Goal: Information Seeking & Learning: Learn about a topic

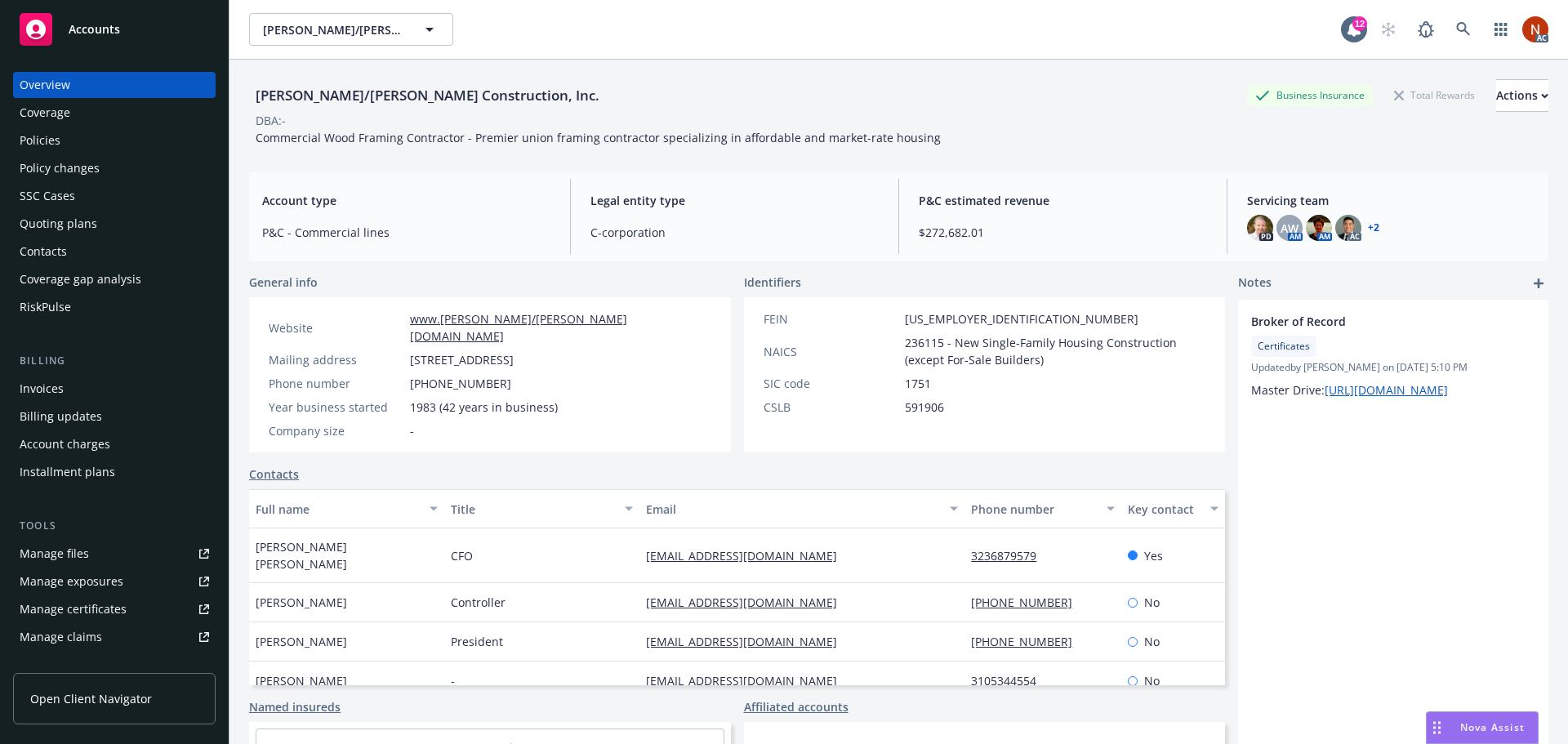
click at [74, 298] on div "RiskPulse" at bounding box center [114, 307] width 190 height 26
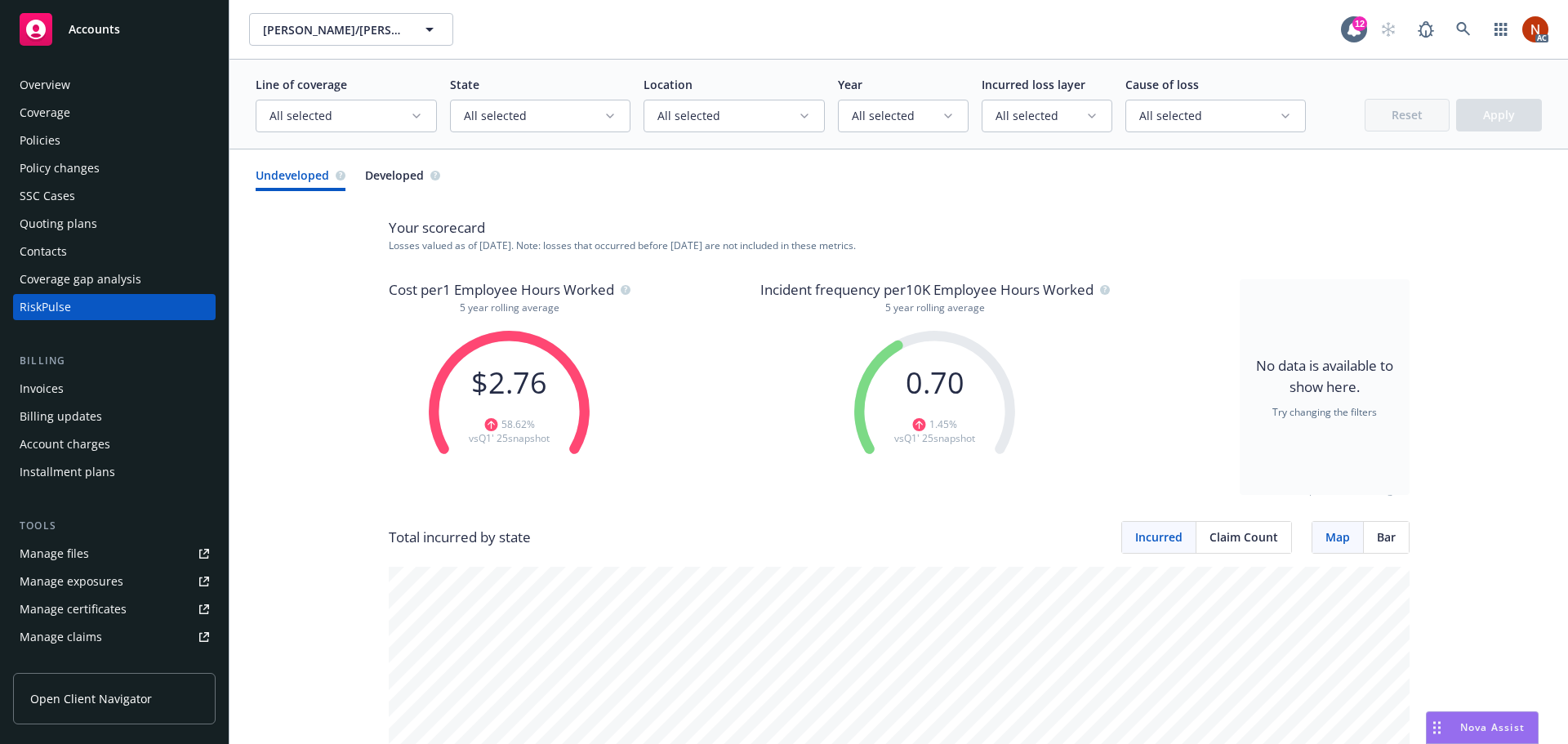
click at [814, 124] on button "All selected" at bounding box center [734, 116] width 181 height 33
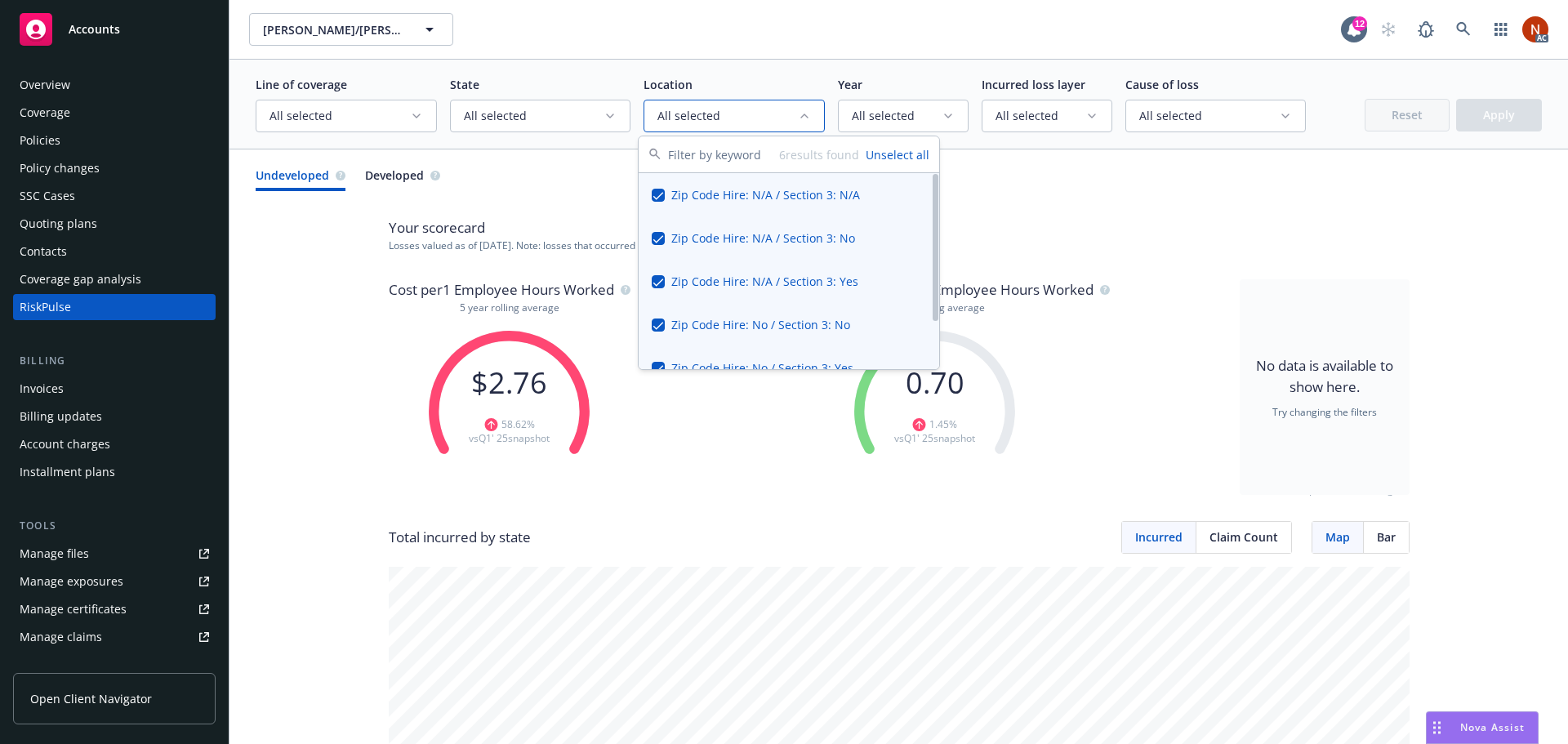
click at [819, 58] on div "[PERSON_NAME]/[PERSON_NAME] Construction, Inc. [PERSON_NAME]/[PERSON_NAME] Cons…" at bounding box center [898, 29] width 1338 height 58
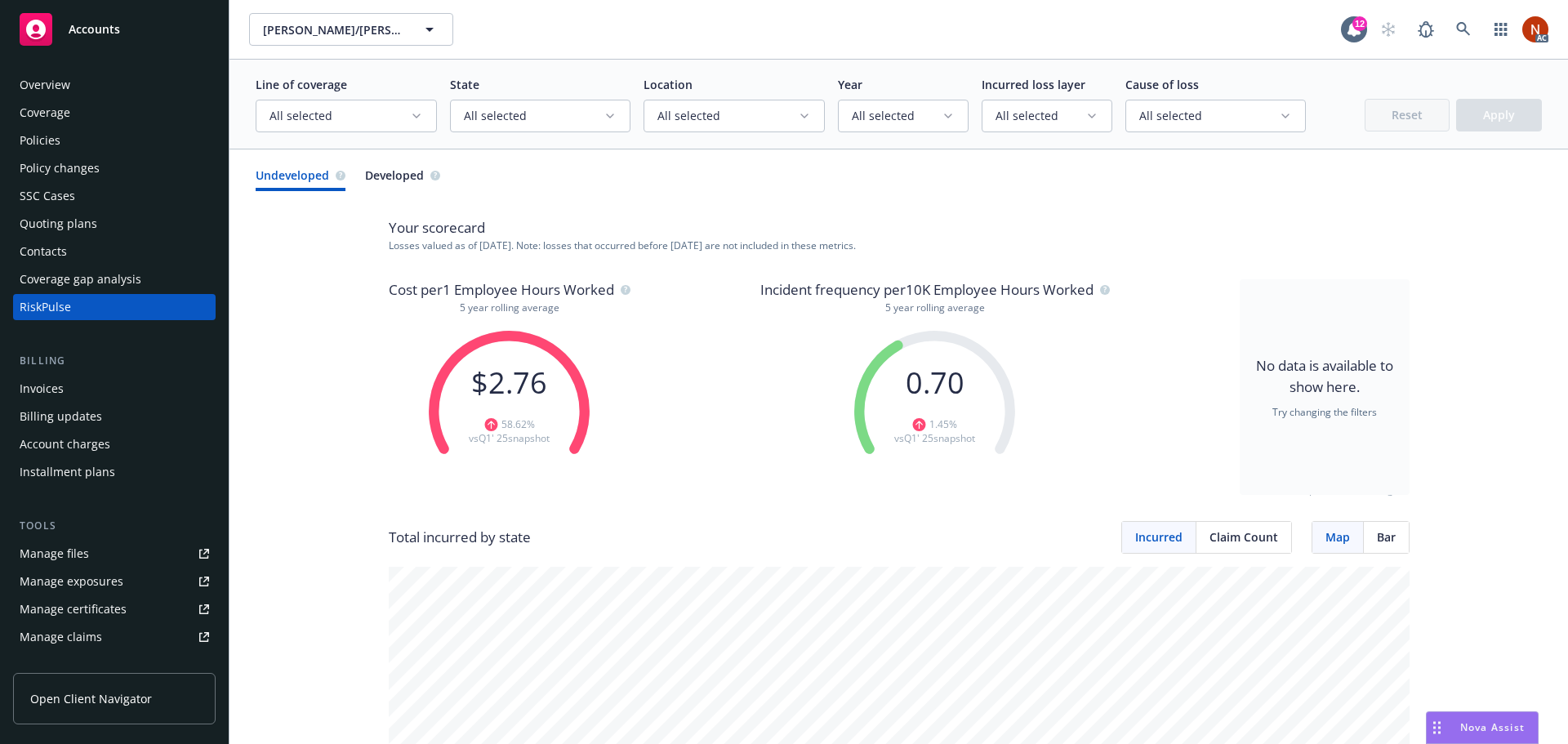
click at [598, 127] on button "All selected" at bounding box center [540, 116] width 181 height 33
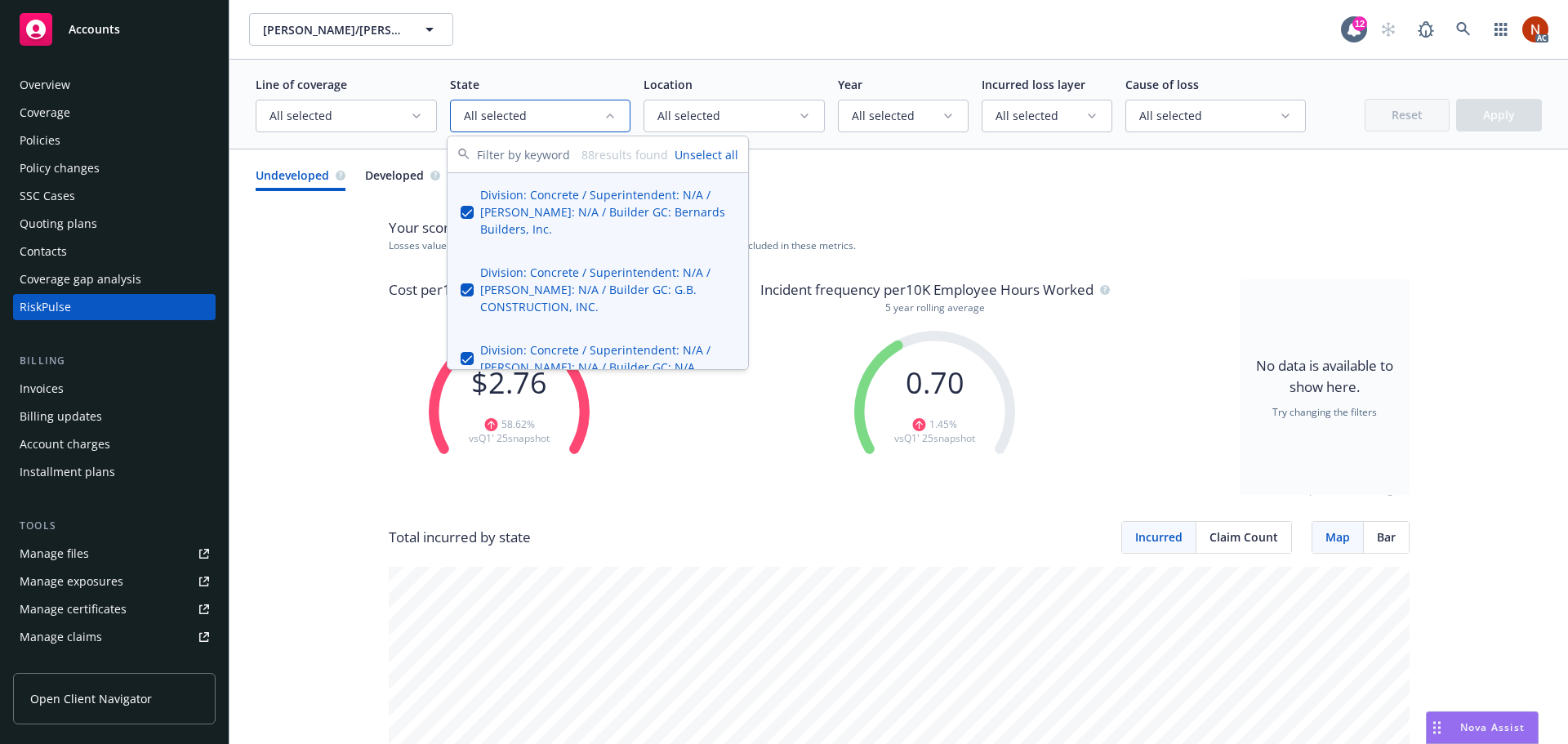
click at [698, 162] on button "Unselect all" at bounding box center [706, 155] width 63 height 18
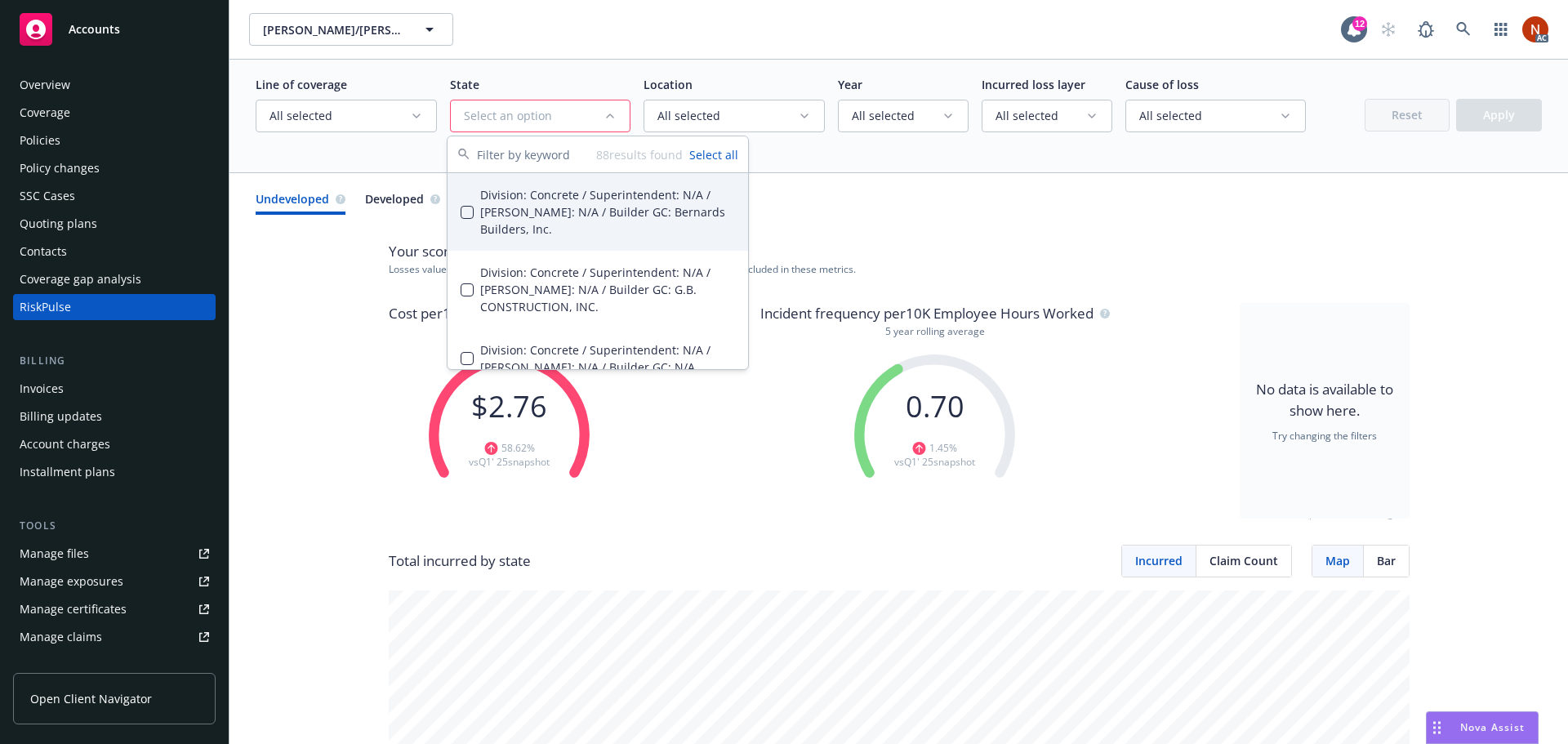
click at [518, 162] on input "text" at bounding box center [536, 154] width 119 height 36
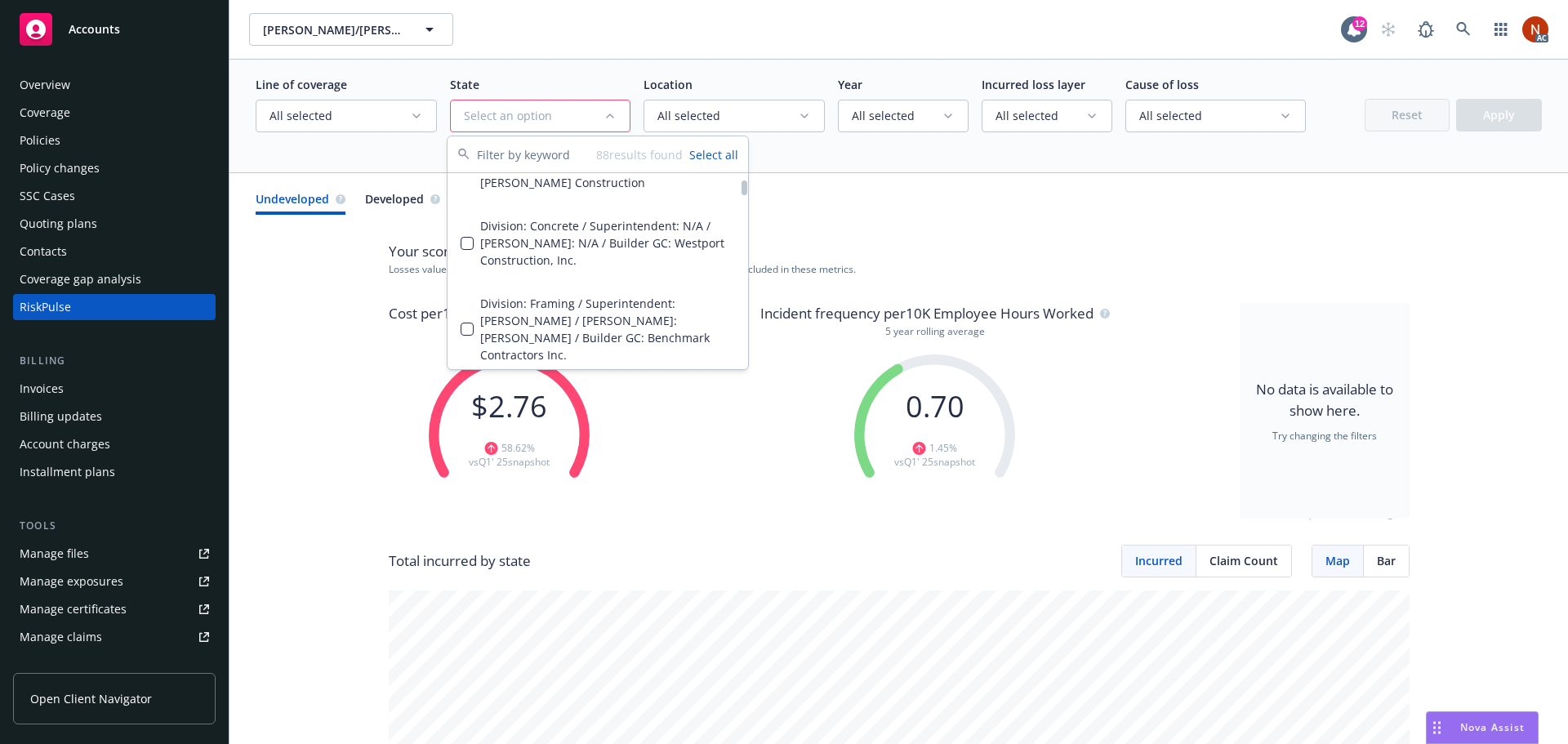
scroll to position [327, 0]
click at [492, 116] on div "Select an option" at bounding box center [534, 116] width 140 height 17
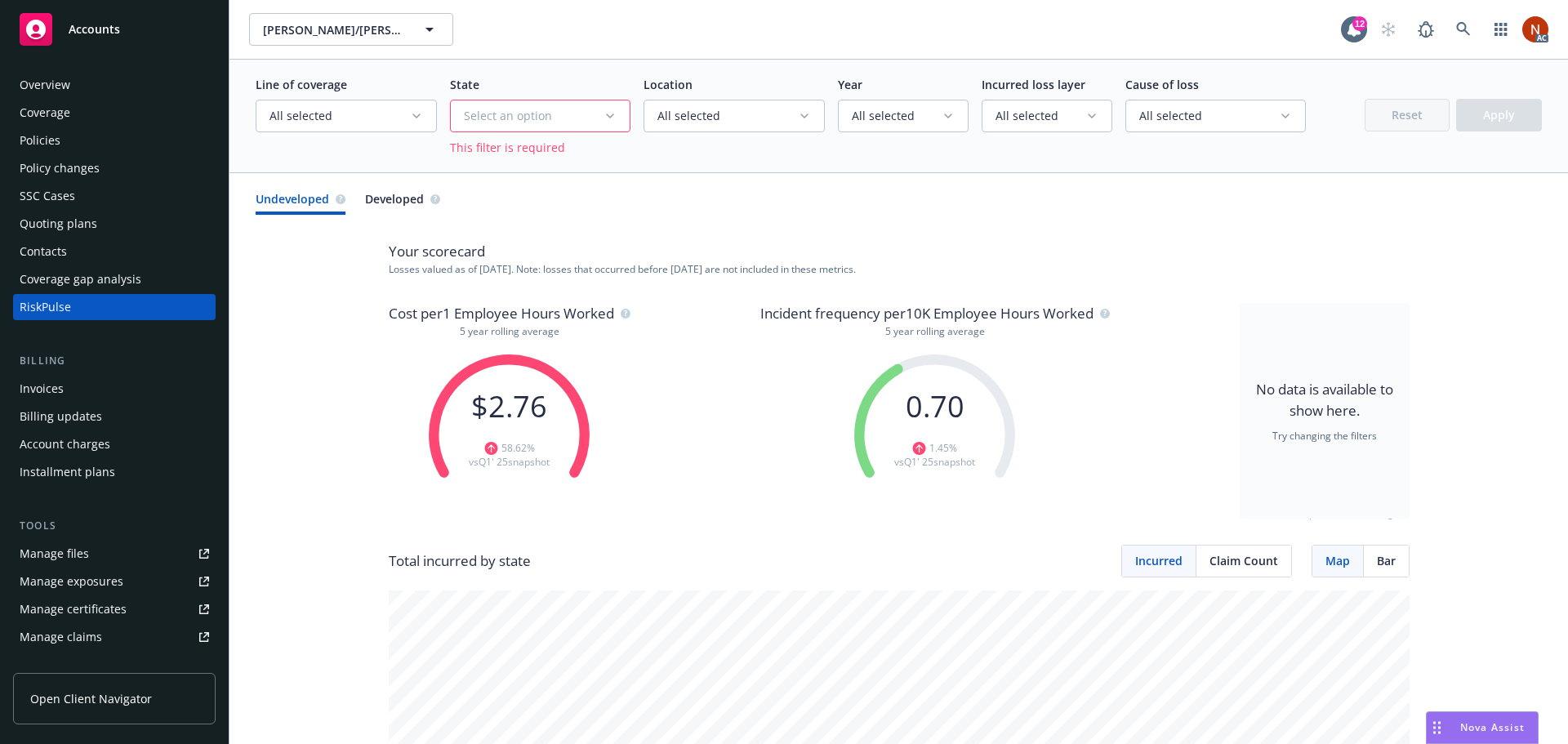
click at [492, 115] on div "Select an option" at bounding box center [534, 116] width 140 height 17
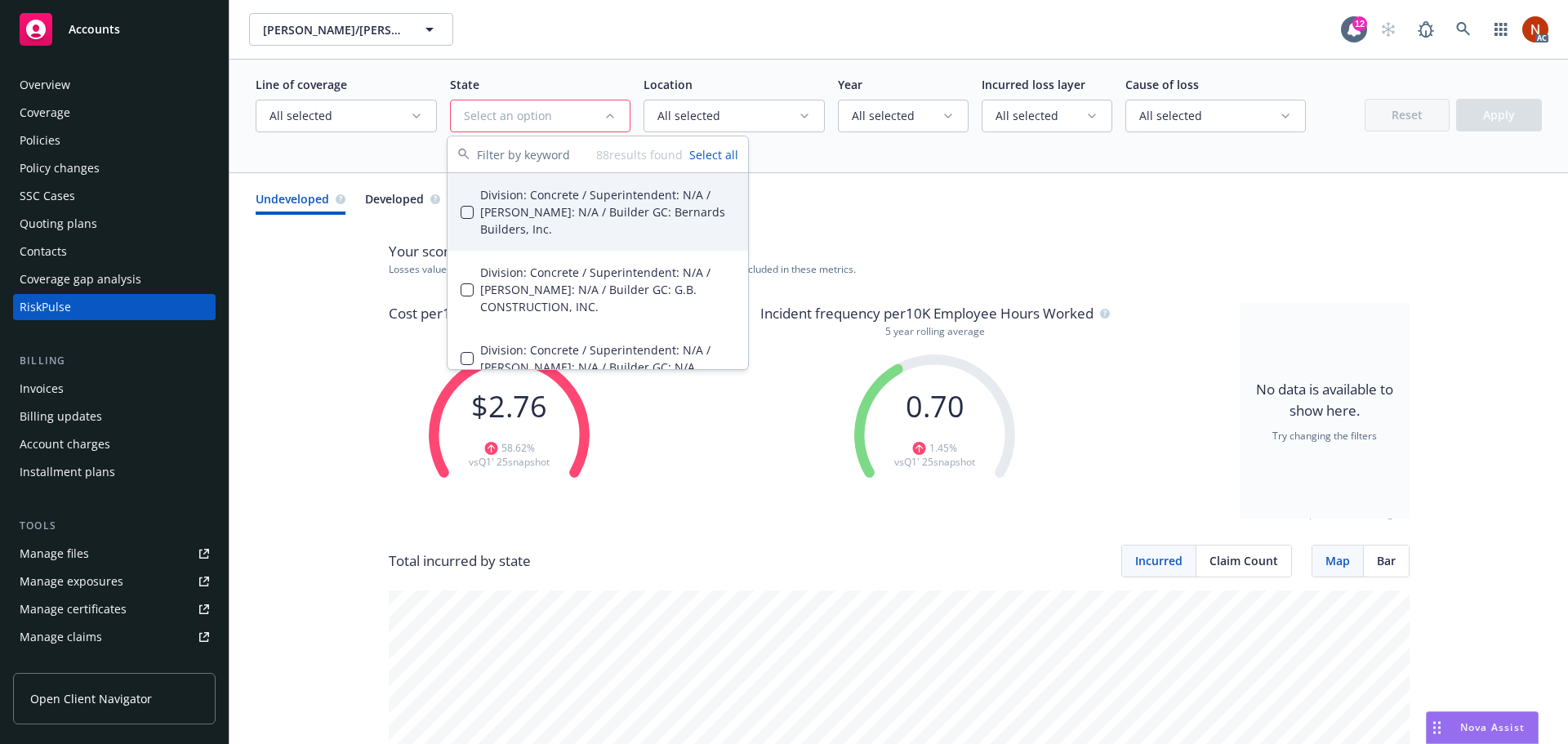
click at [494, 155] on input "text" at bounding box center [536, 154] width 119 height 36
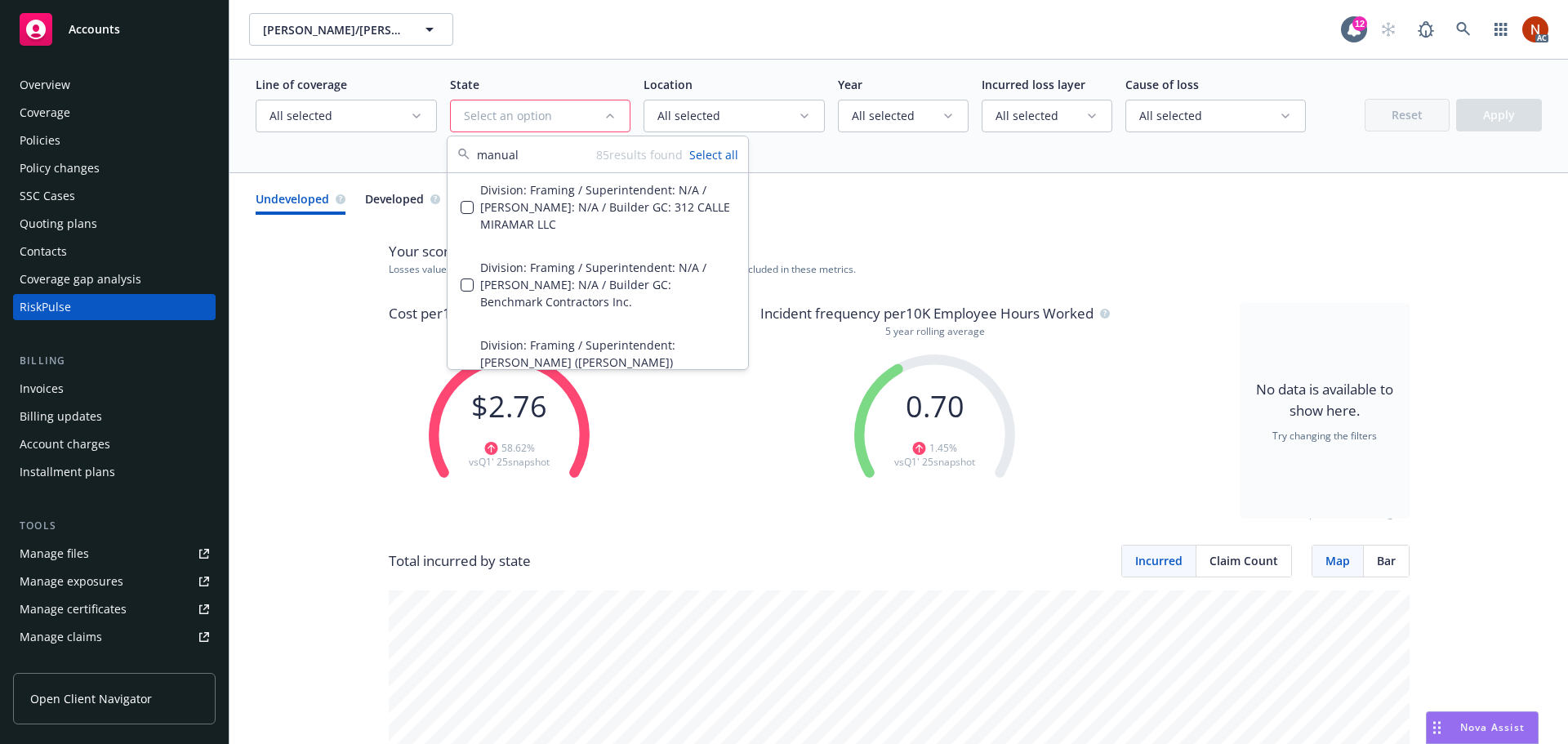
scroll to position [698, 0]
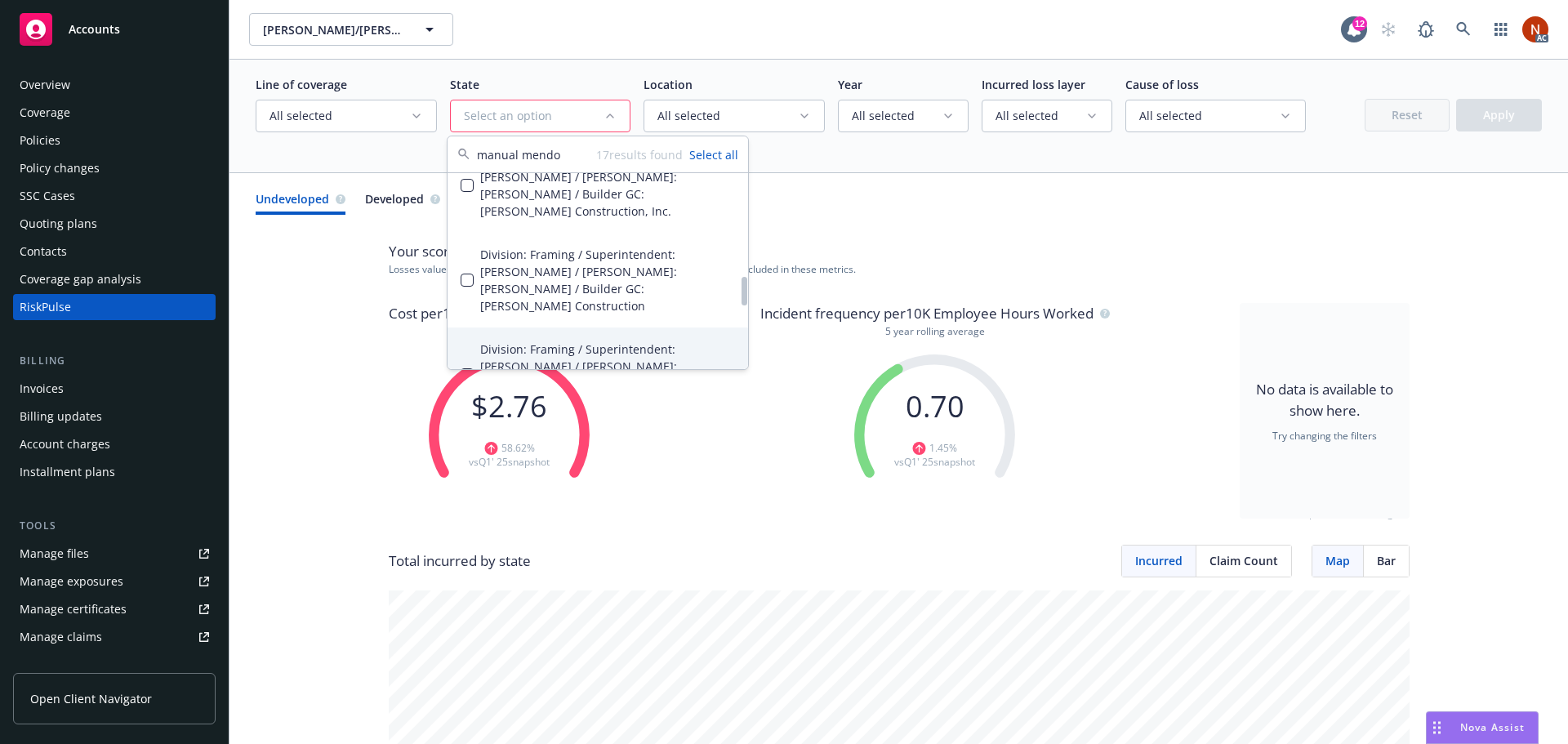
type input "manual mendo"
click at [470, 368] on button "Suggestions" at bounding box center [466, 374] width 13 height 13
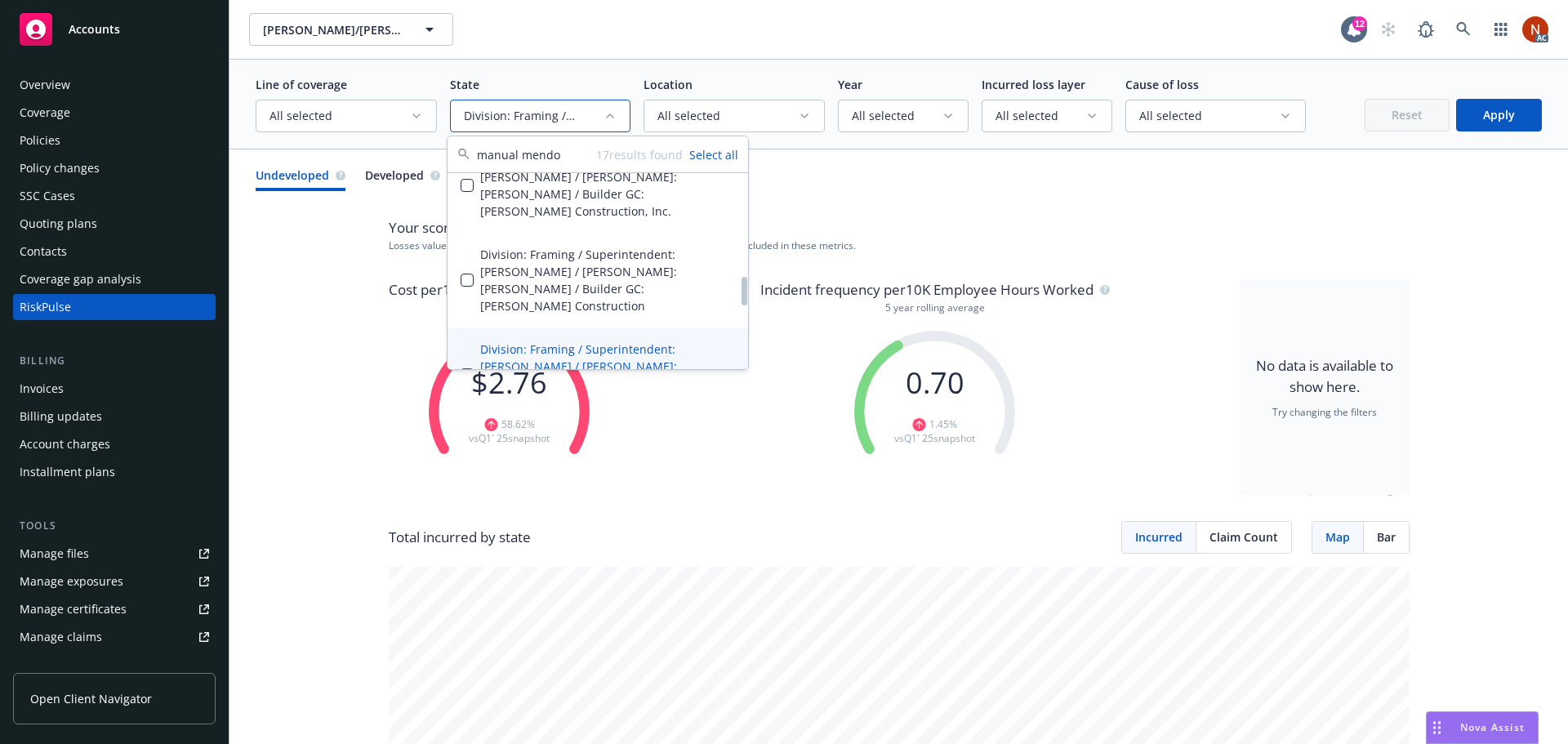
click at [467, 464] on button "Suggestions" at bounding box center [466, 469] width 13 height 13
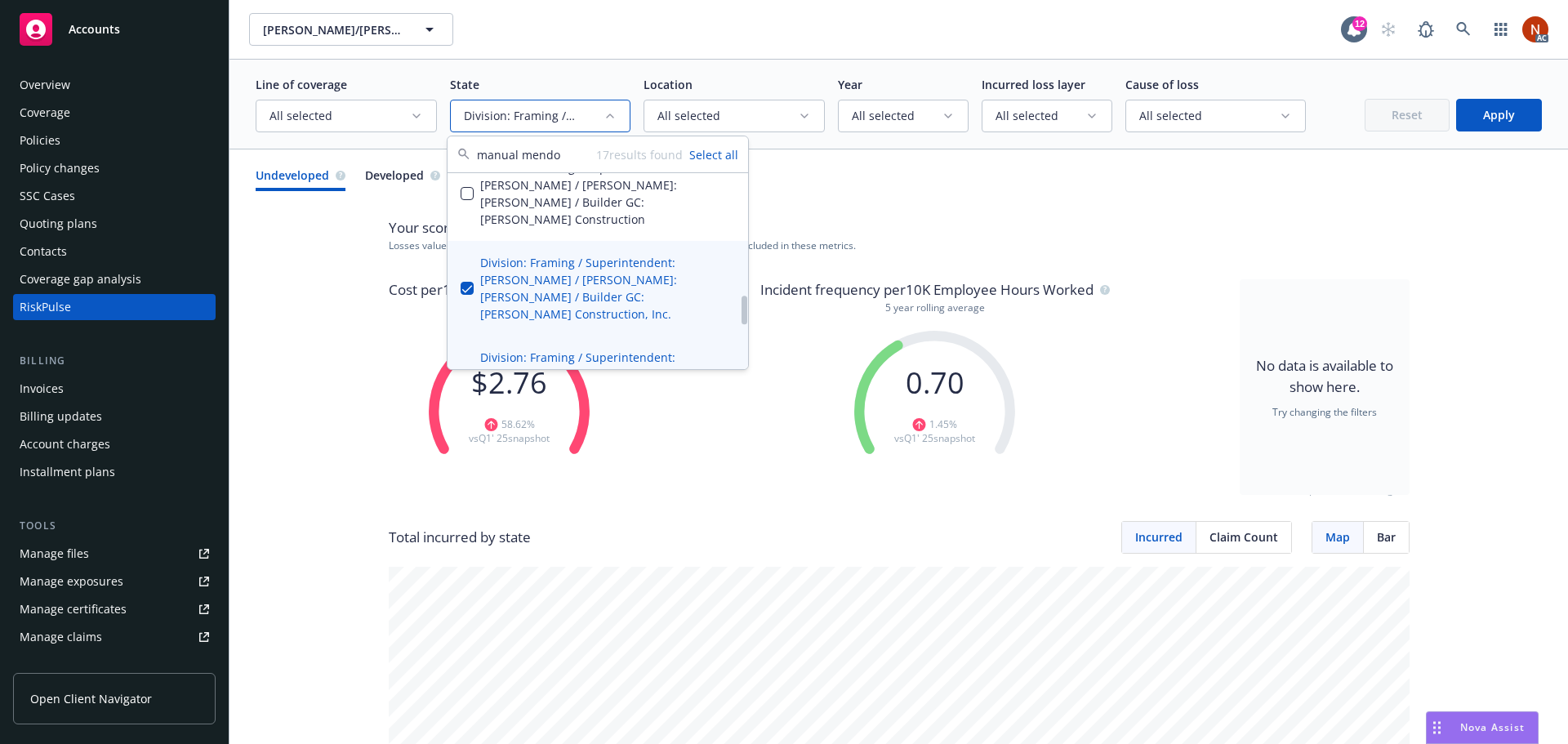
scroll to position [780, 0]
click at [702, 160] on button "Select all" at bounding box center [713, 155] width 49 height 18
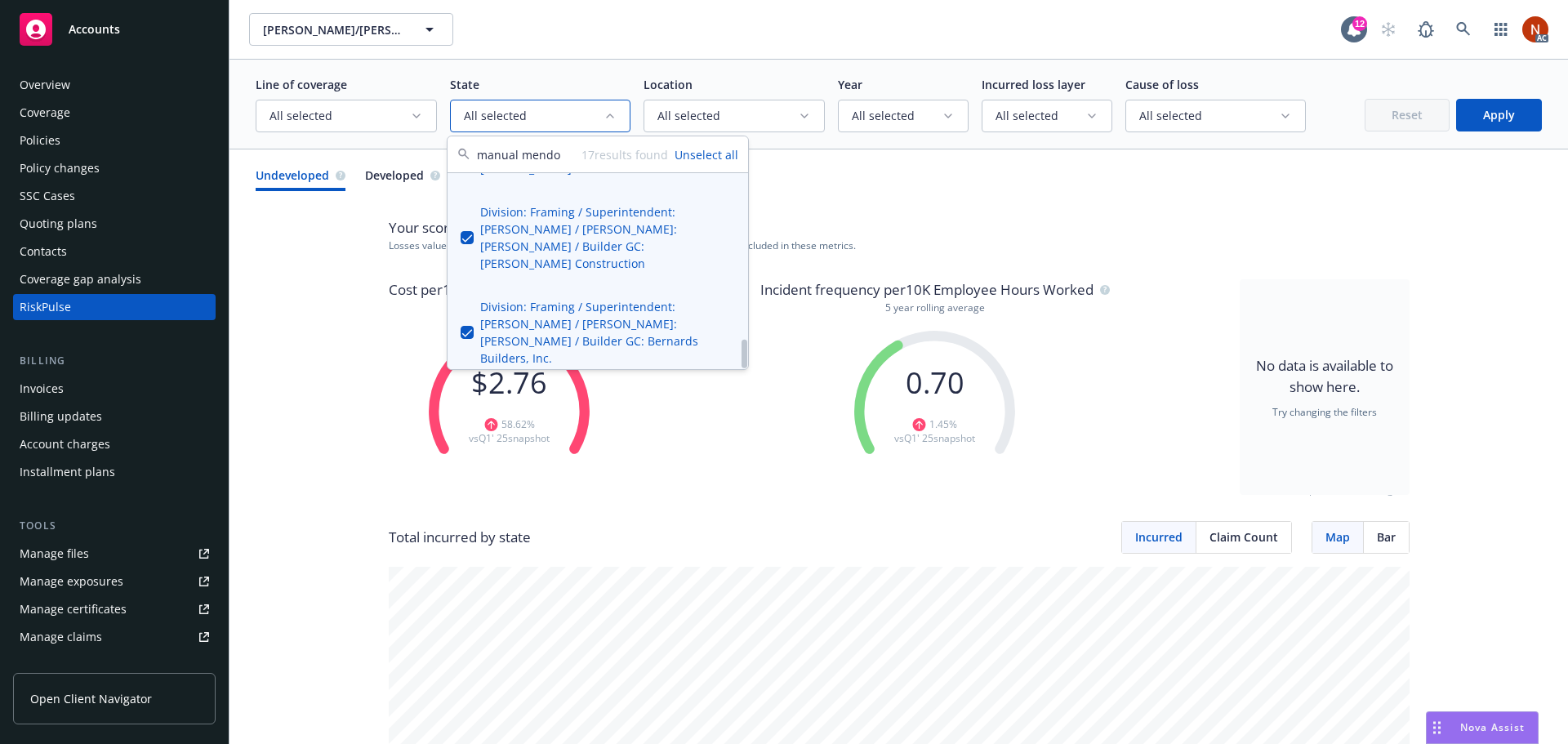
scroll to position [1124, 0]
click at [697, 160] on button "Unselect all" at bounding box center [706, 155] width 63 height 18
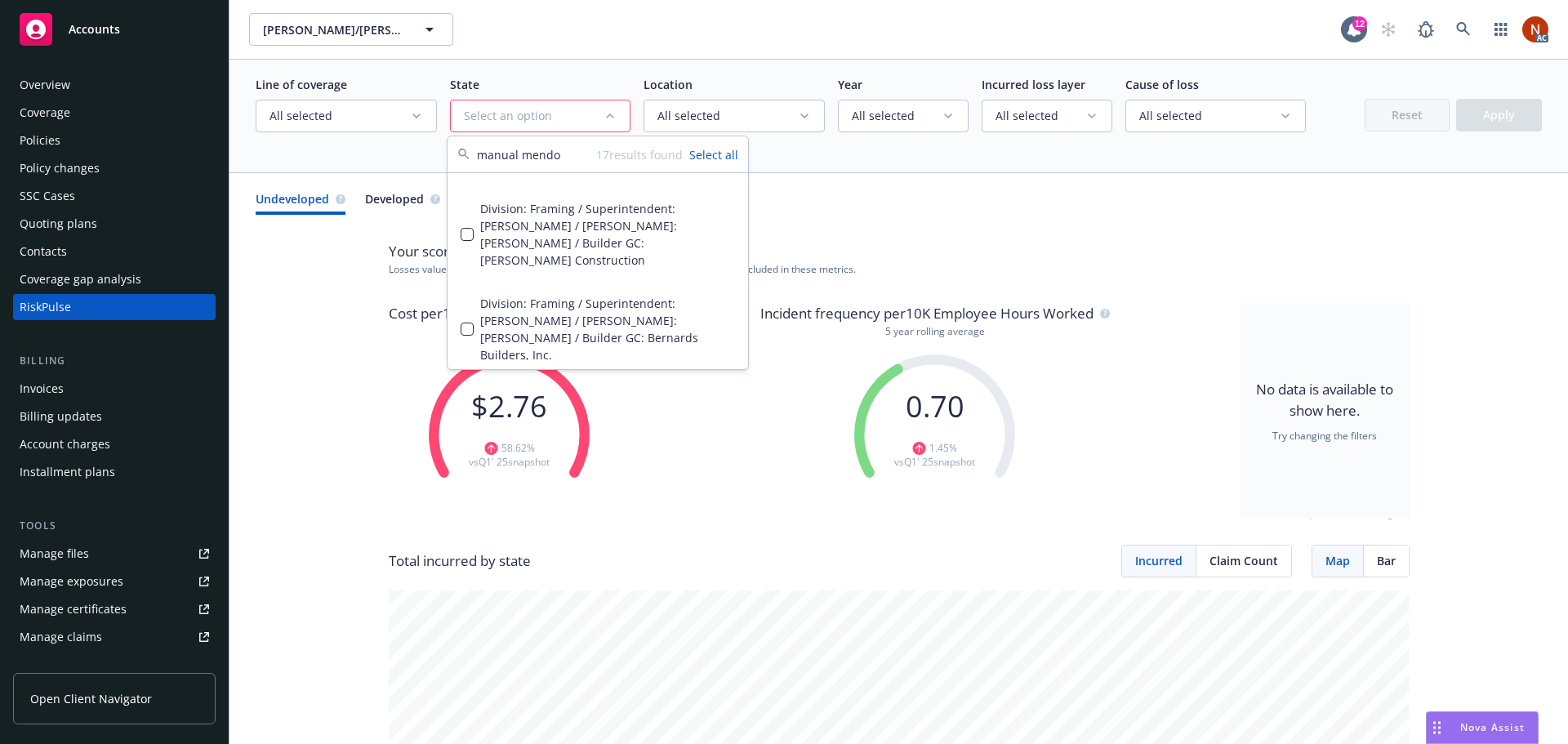
click at [541, 119] on div "Select an option" at bounding box center [534, 116] width 140 height 17
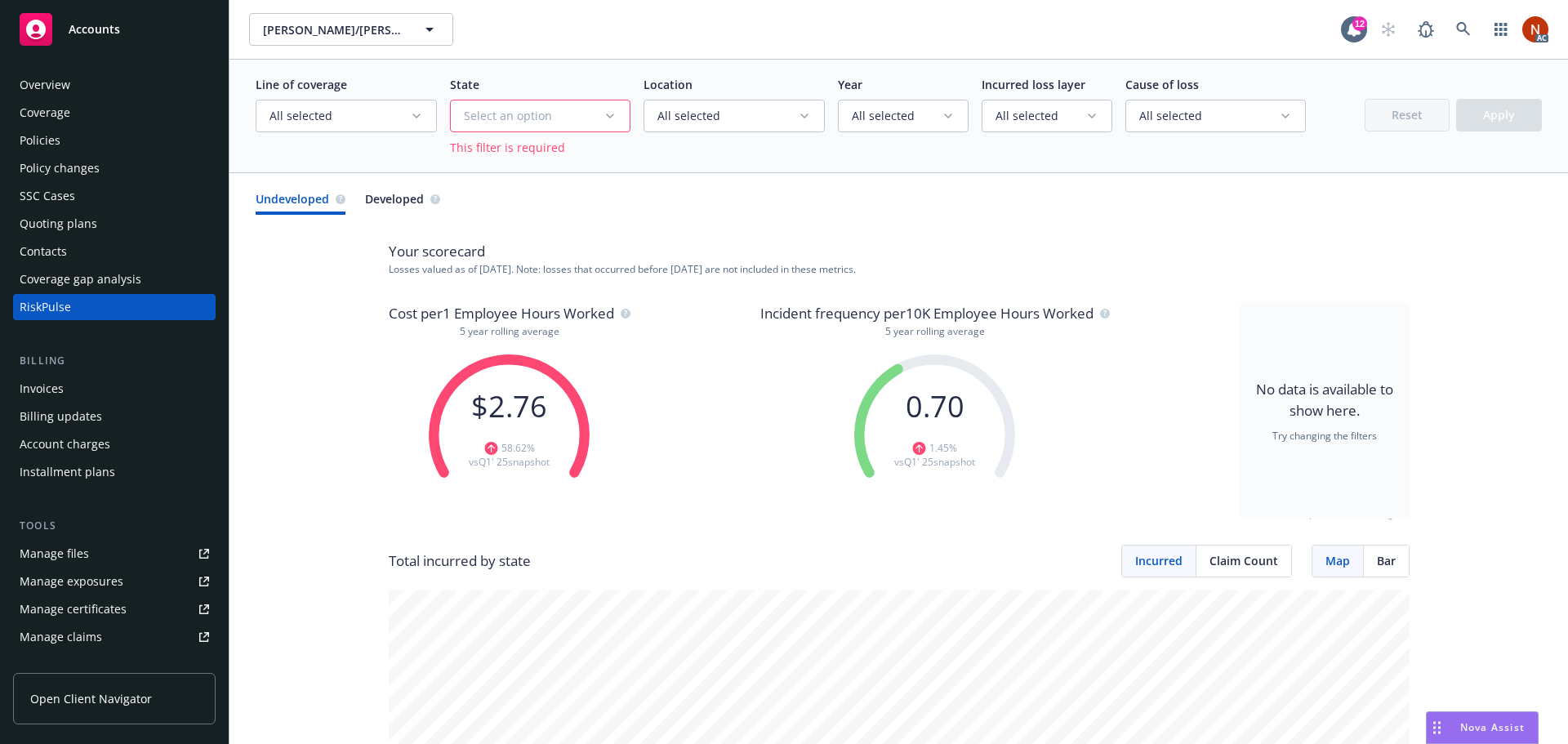
click at [541, 117] on div "Select an option" at bounding box center [534, 116] width 140 height 17
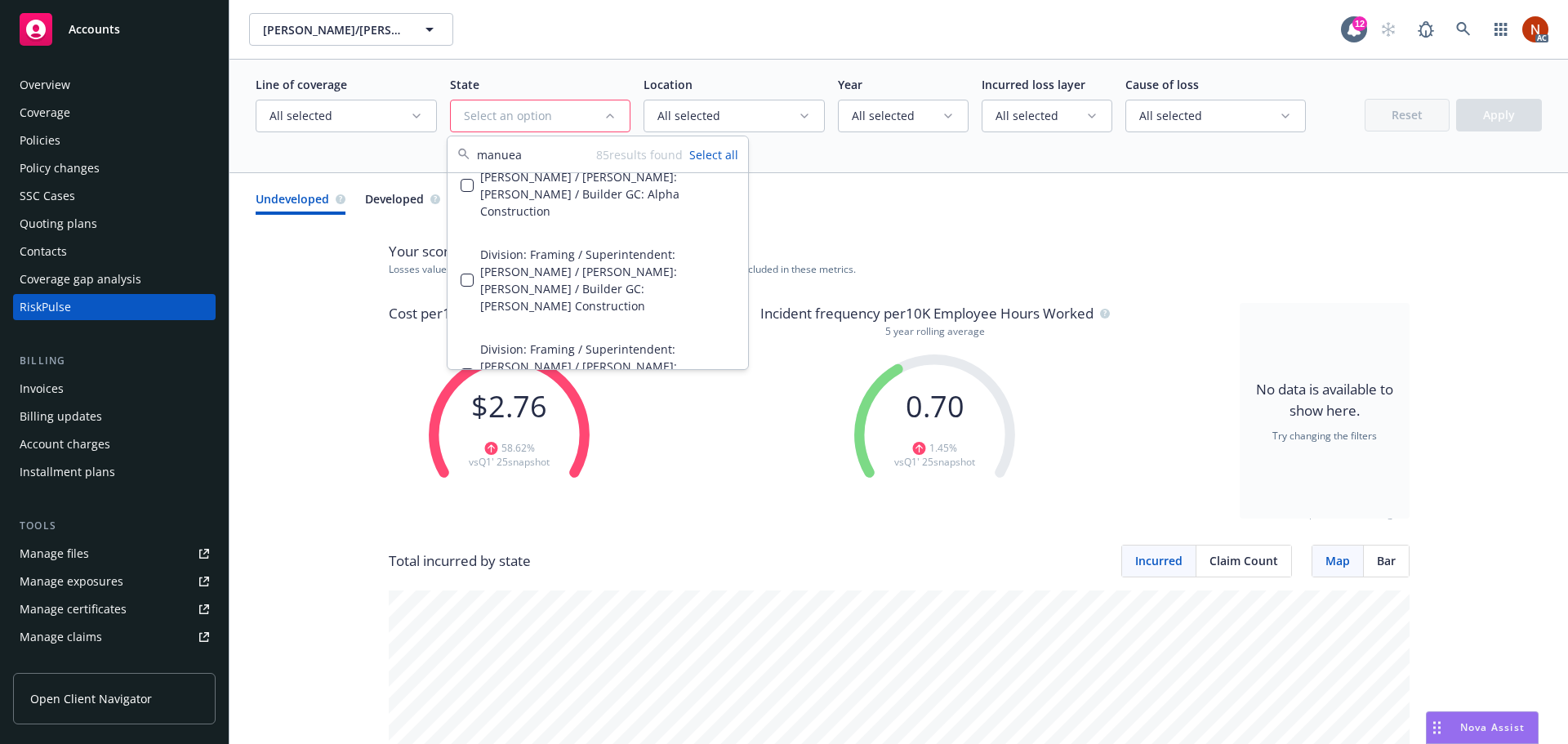
scroll to position [465, 0]
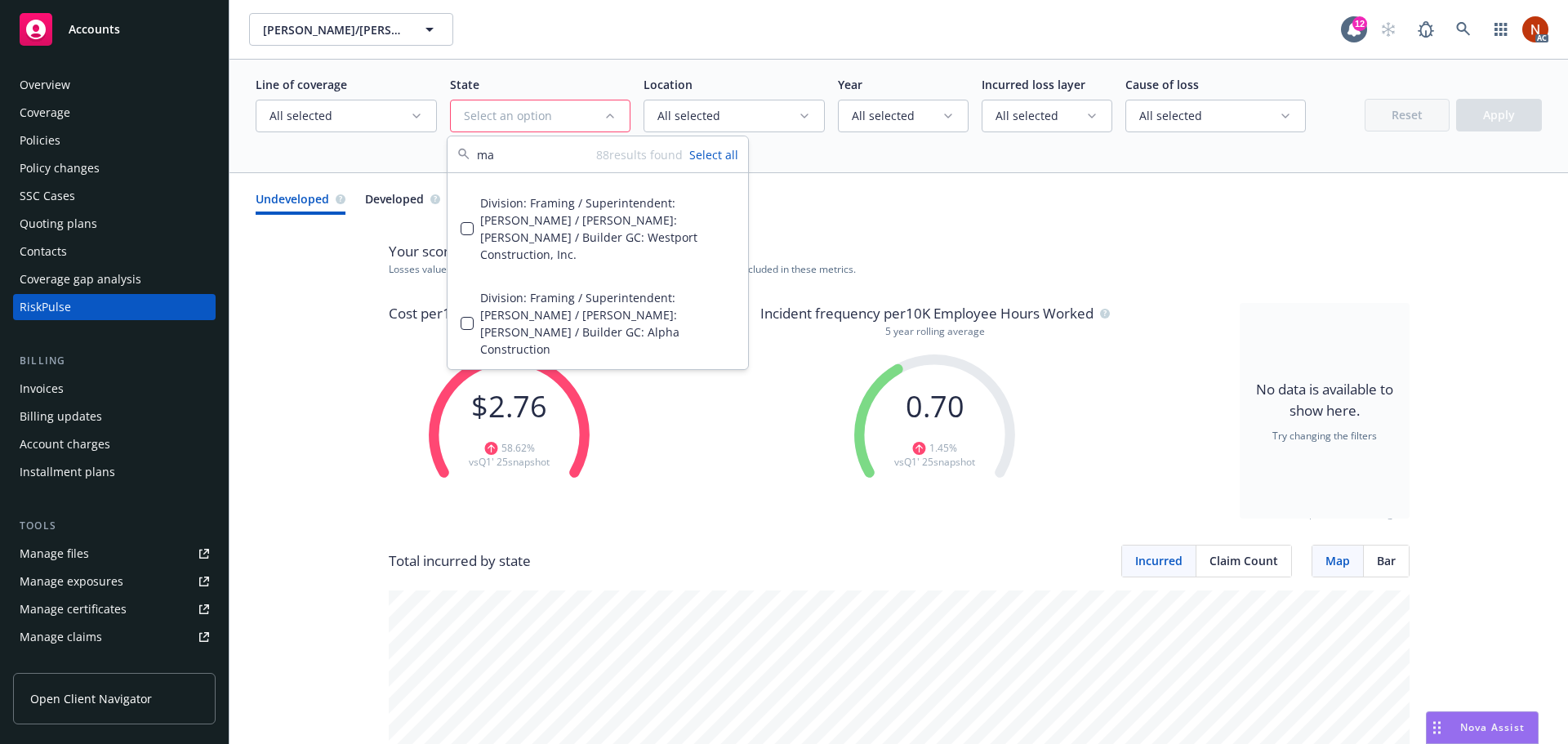
type input "m"
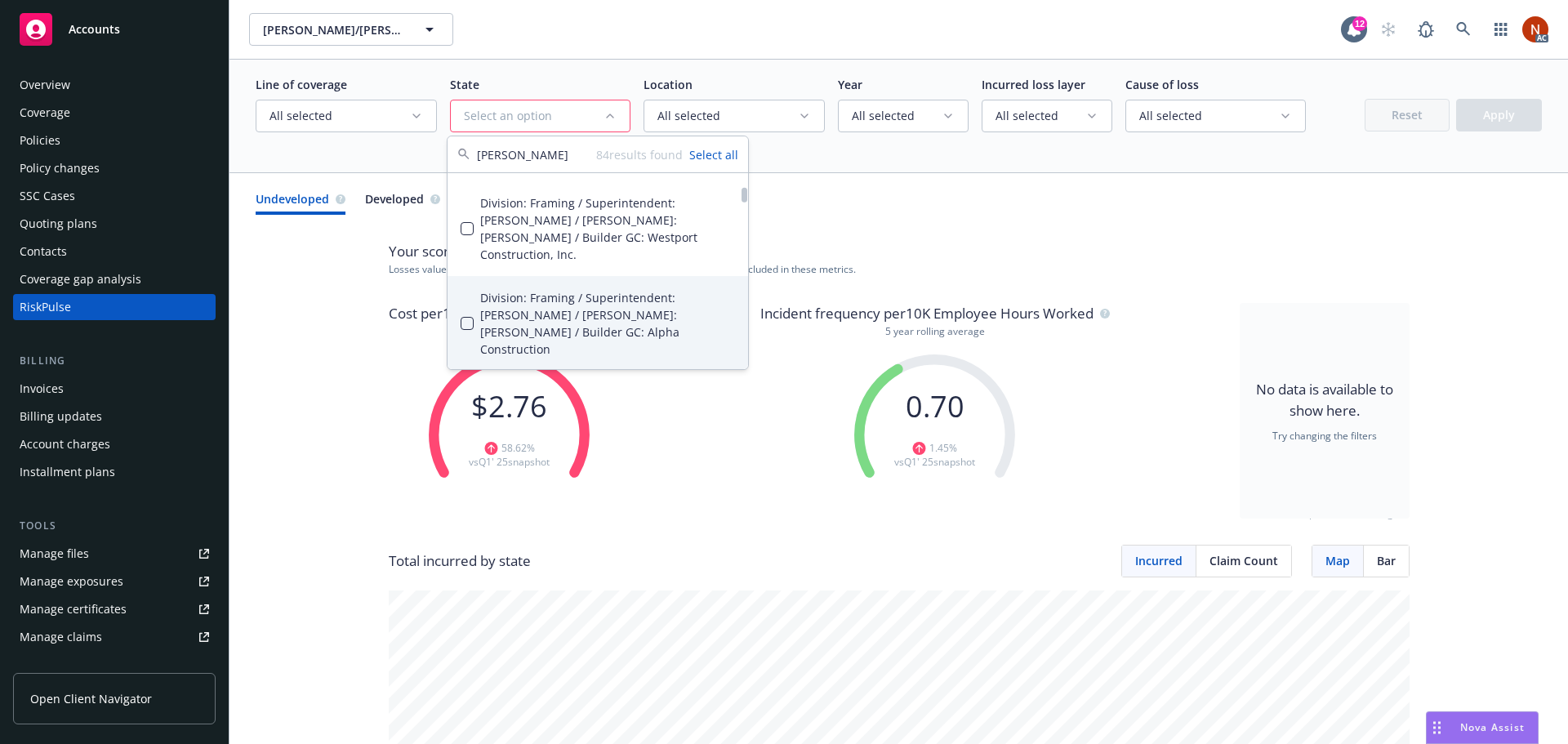
type input "[PERSON_NAME]"
click at [462, 317] on button "Suggestions" at bounding box center [466, 323] width 13 height 13
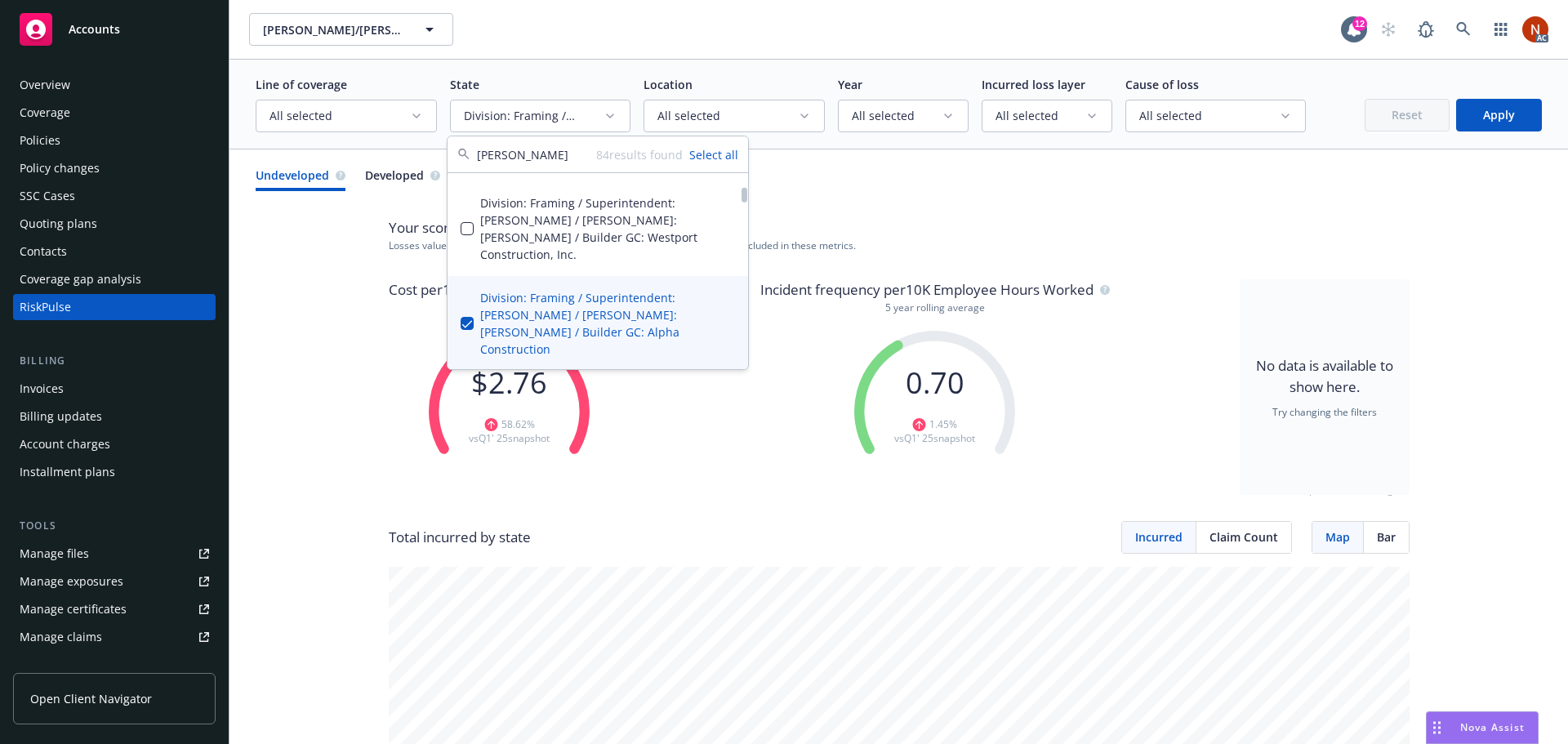
click at [446, 279] on span "Cost per 1 Employee Hours Worked" at bounding box center [501, 290] width 226 height 21
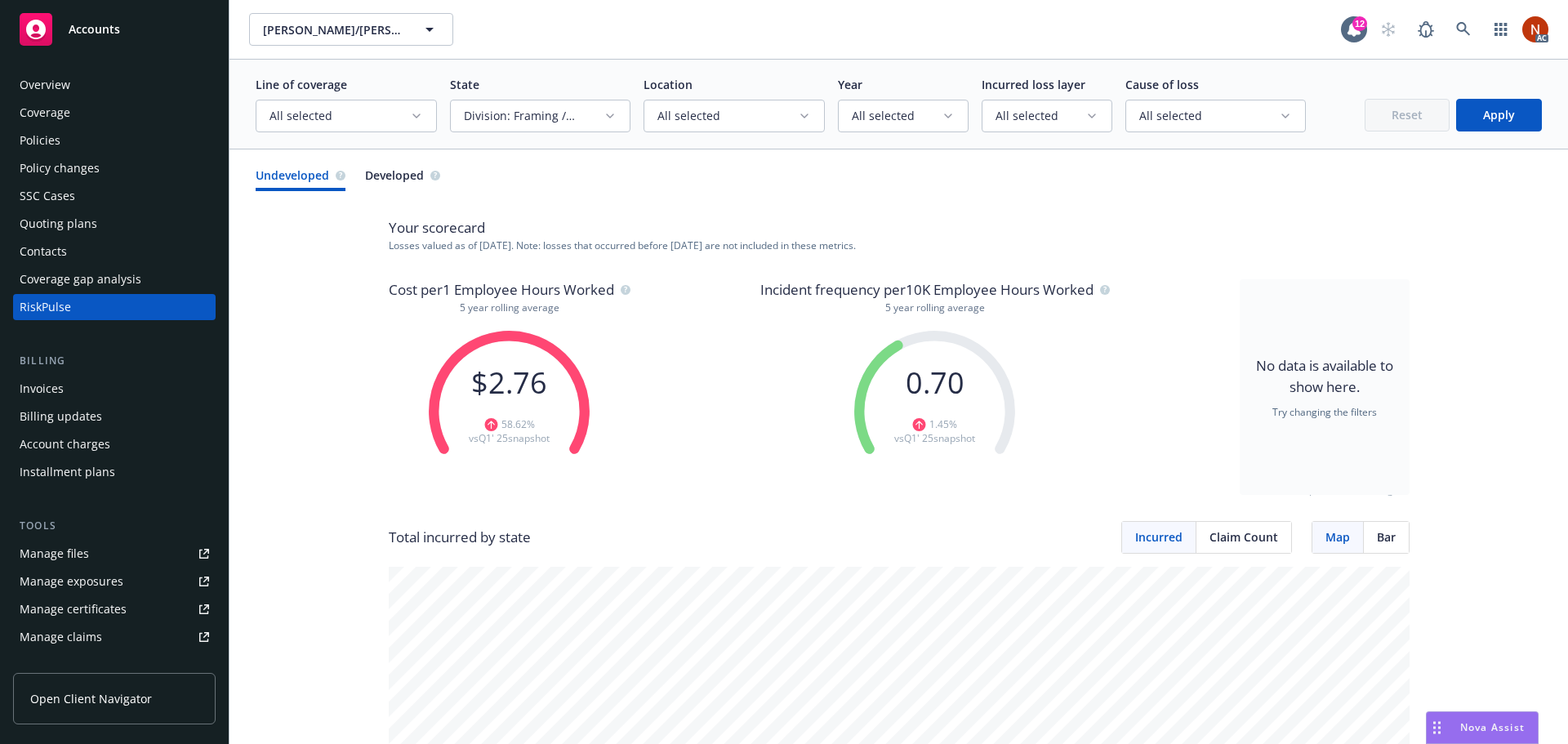
click at [544, 112] on span "Division: Framing / Superintendent: [PERSON_NAME] / [PERSON_NAME]: [PERSON_NAME…" at bounding box center [534, 116] width 140 height 17
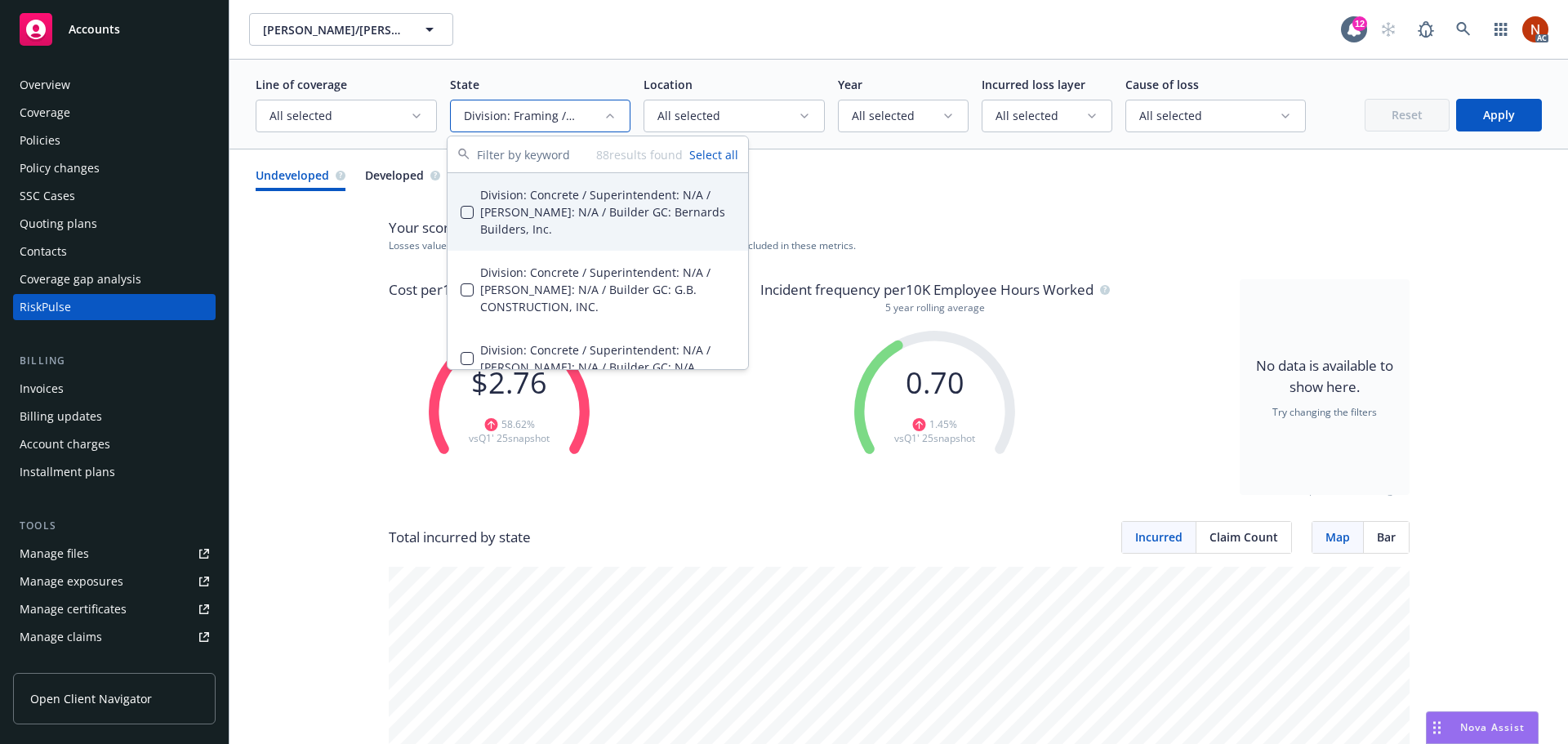
click at [708, 158] on button "Select all" at bounding box center [713, 155] width 49 height 18
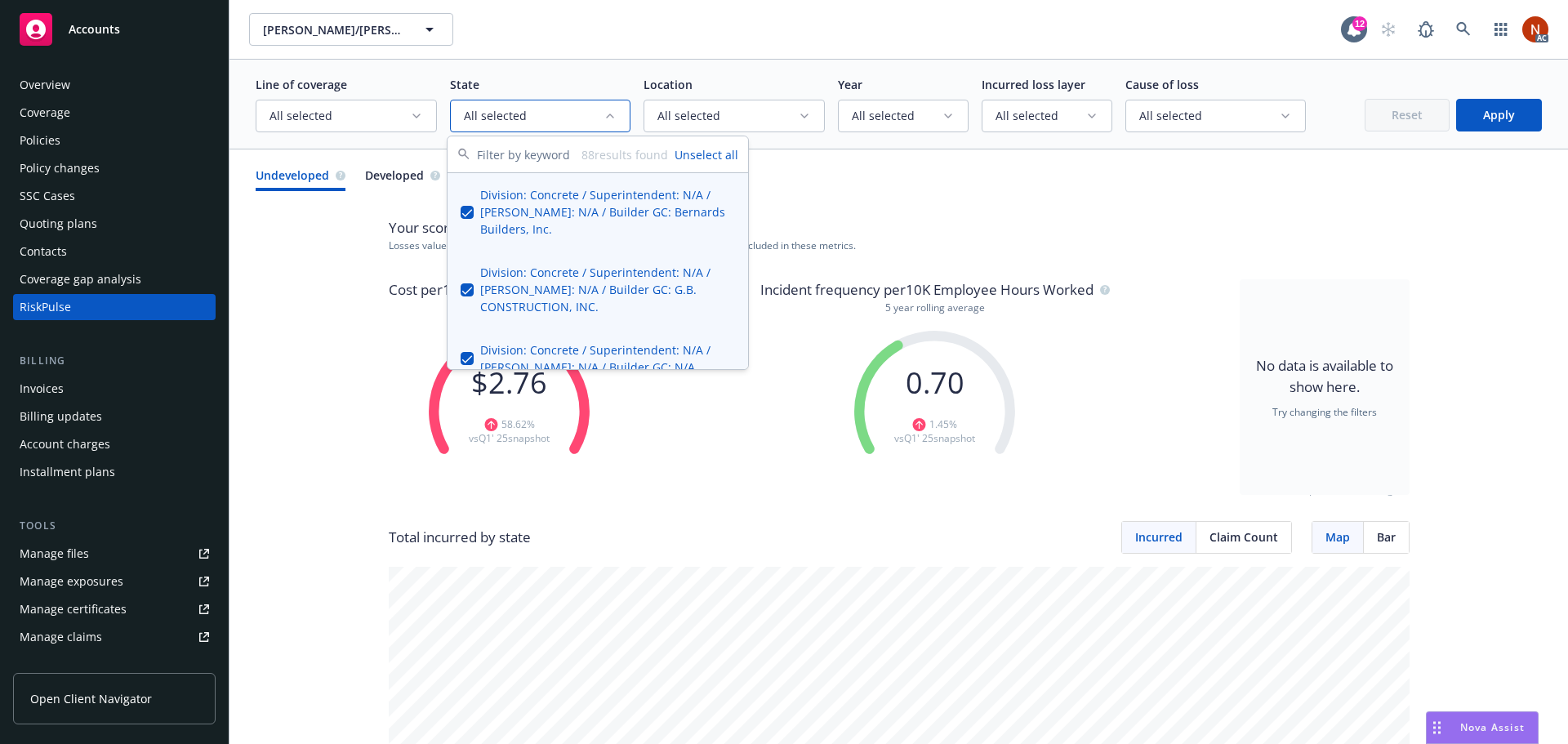
click at [708, 156] on button "Unselect all" at bounding box center [706, 155] width 63 height 18
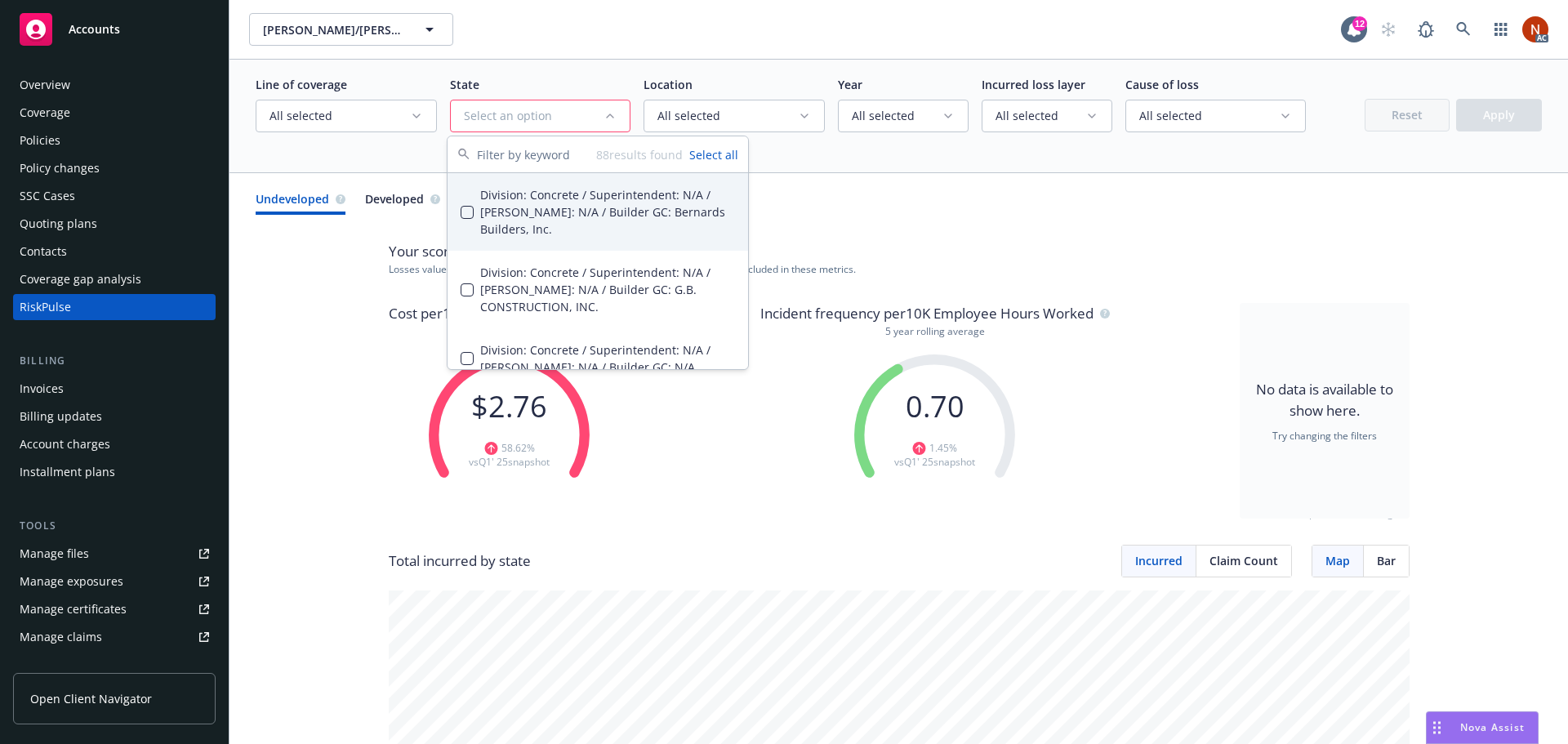
click at [586, 153] on input "text" at bounding box center [536, 154] width 119 height 36
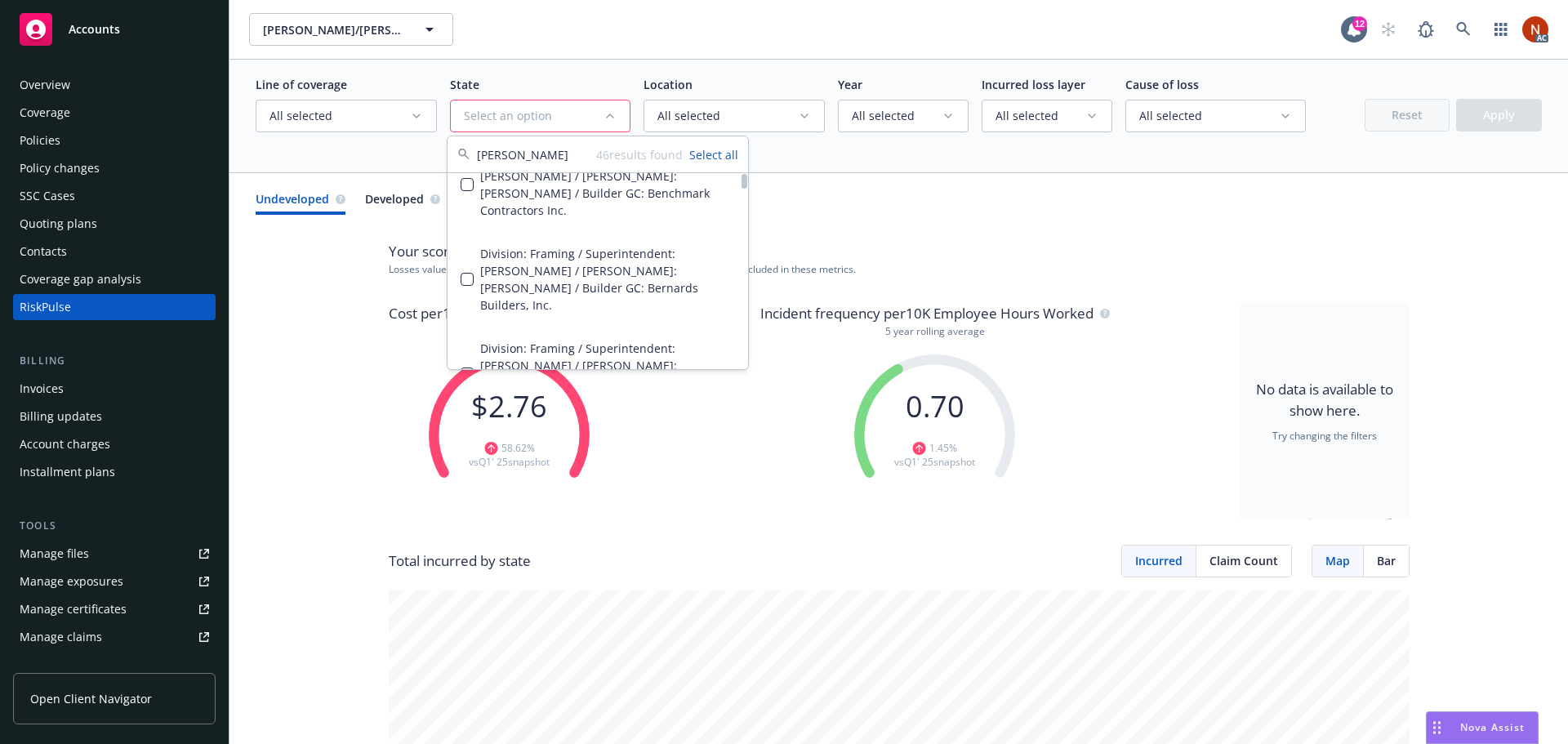
scroll to position [0, 0]
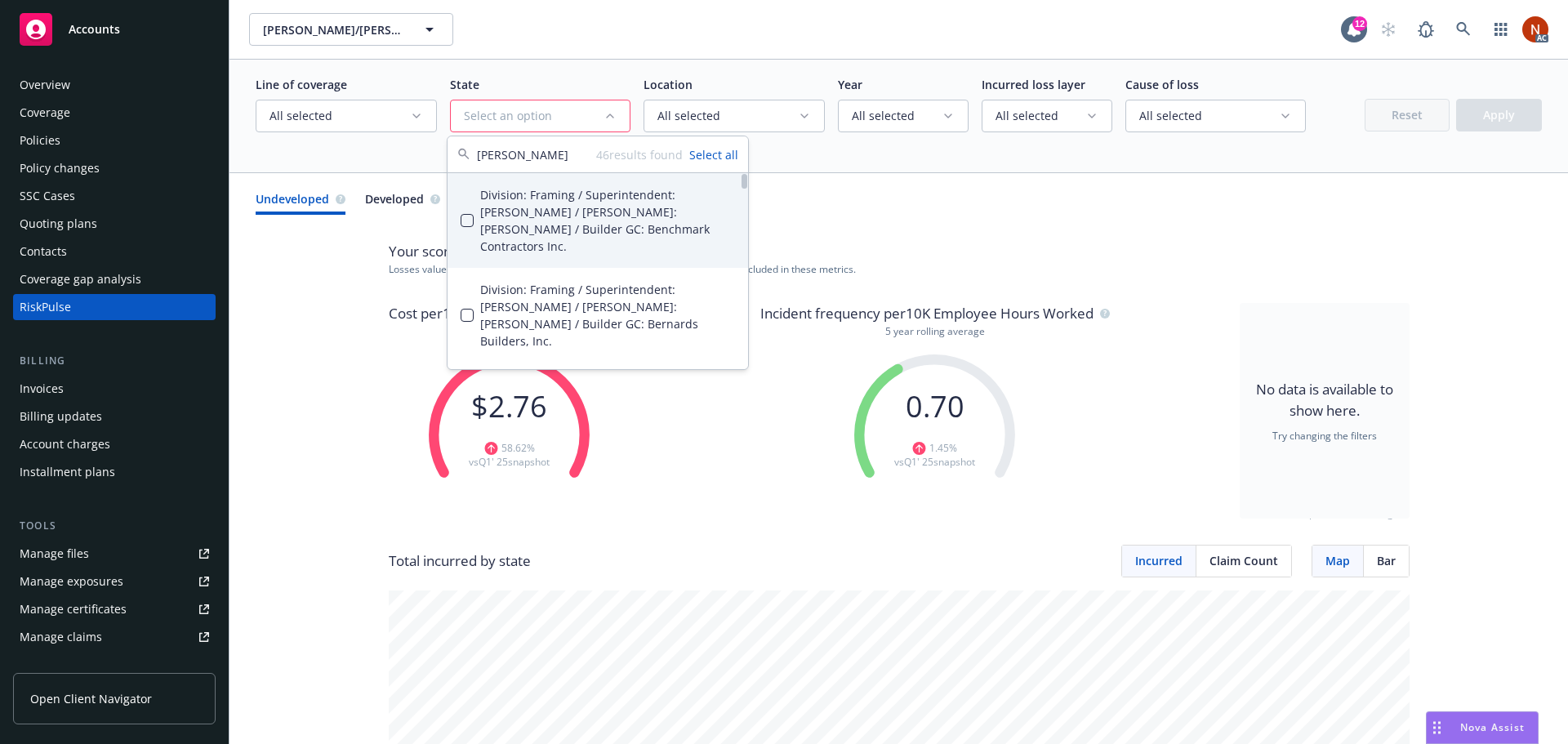
type input "[PERSON_NAME]"
click at [729, 157] on button "Select all" at bounding box center [713, 155] width 49 height 18
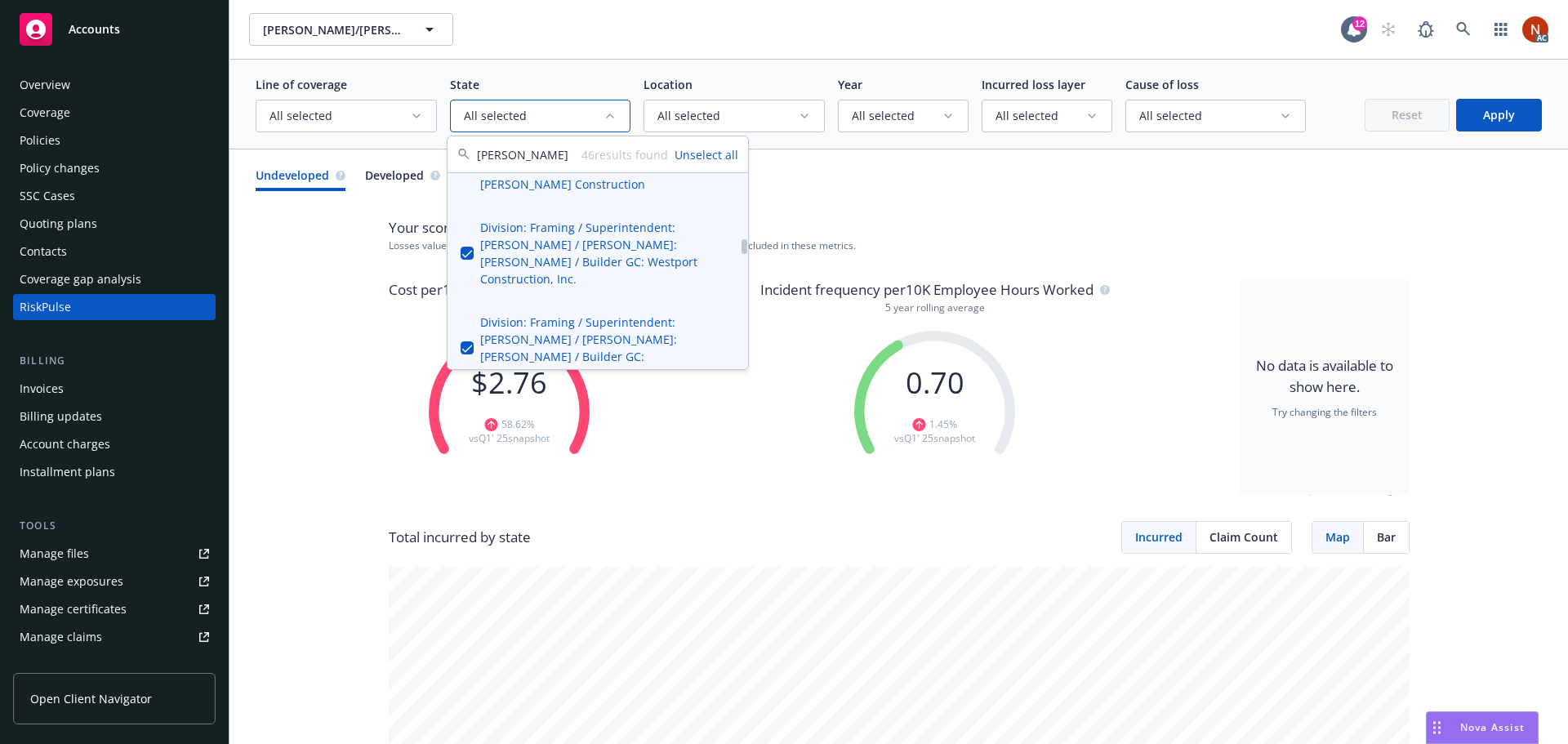
scroll to position [1225, 0]
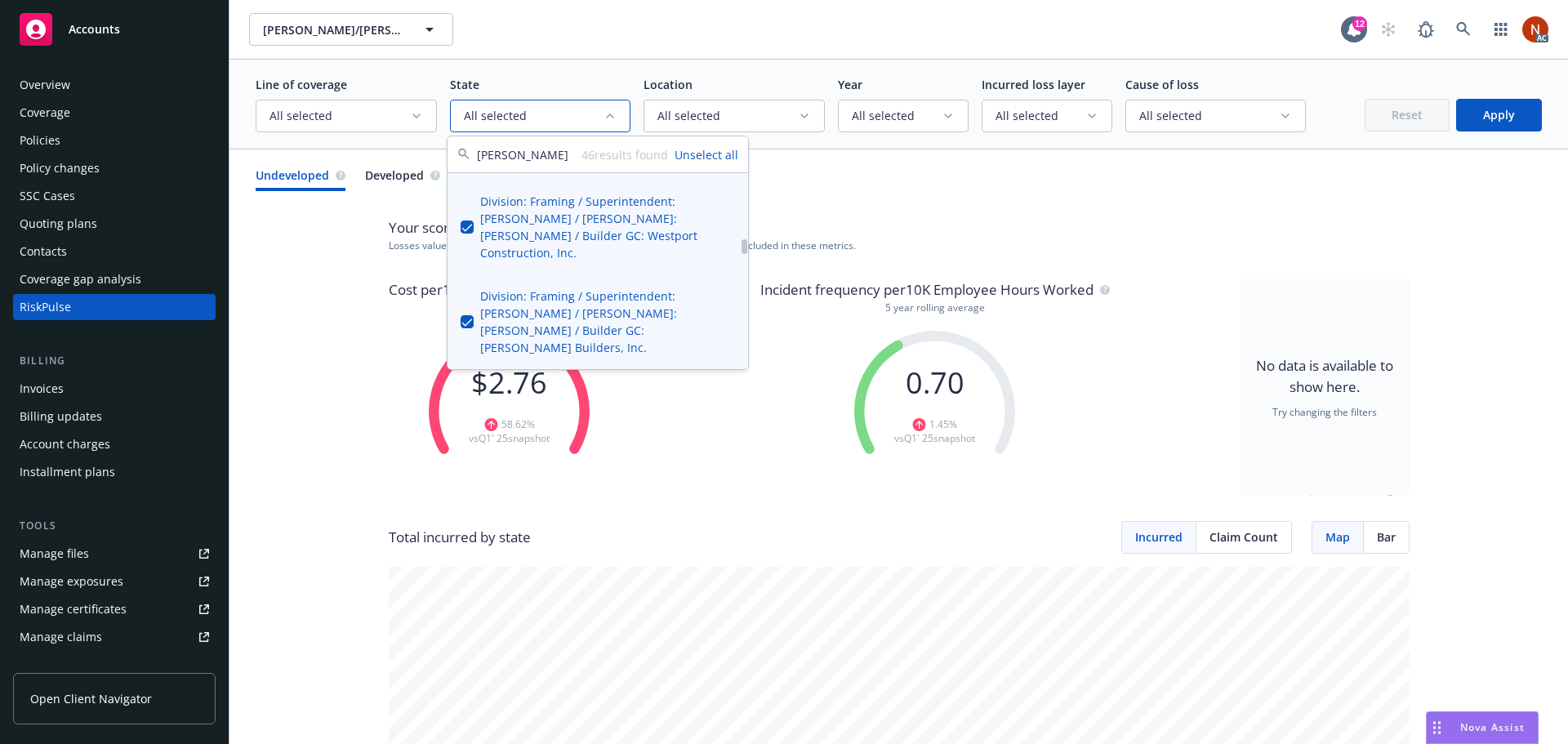
click at [467, 514] on button "Suggestions" at bounding box center [466, 520] width 13 height 13
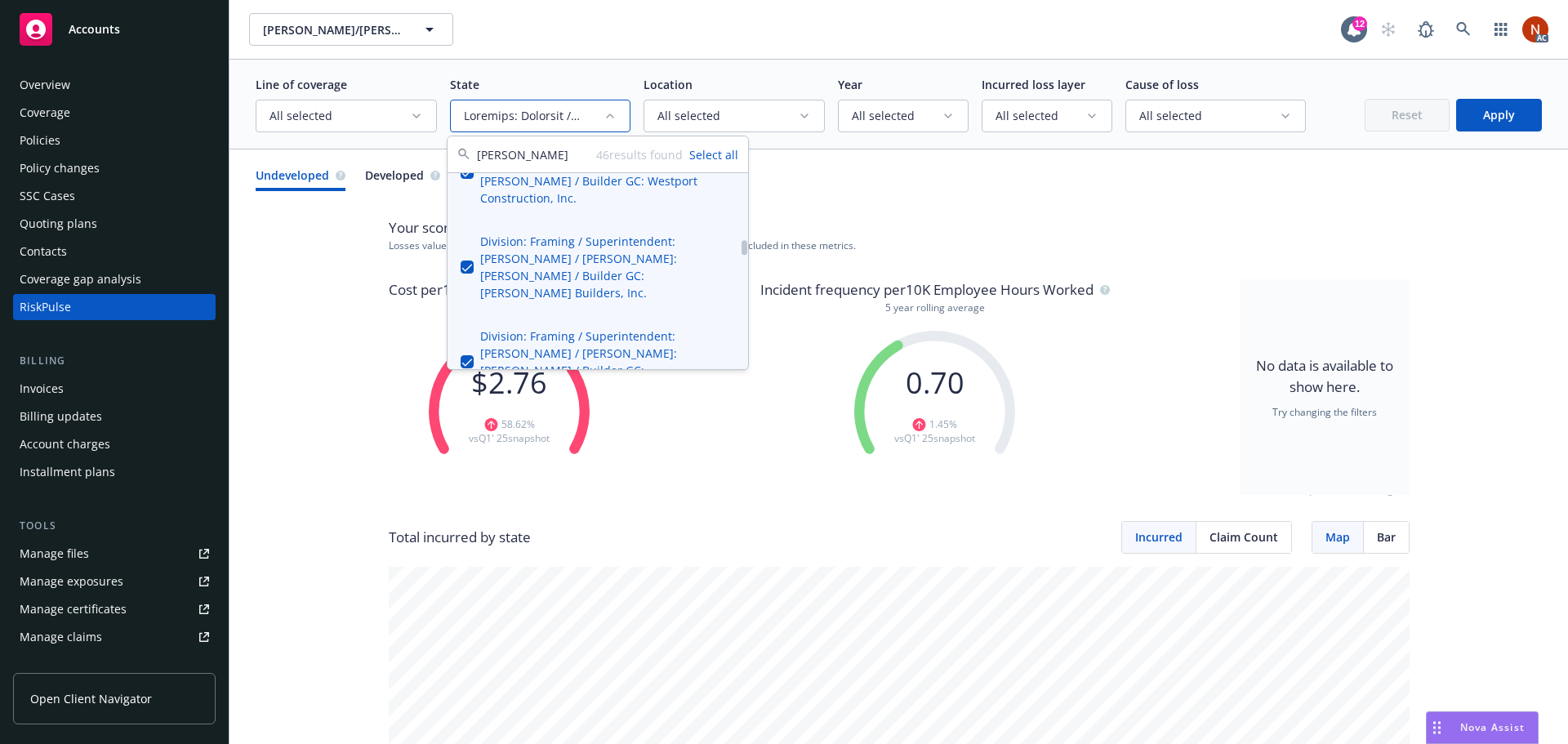
scroll to position [1307, 0]
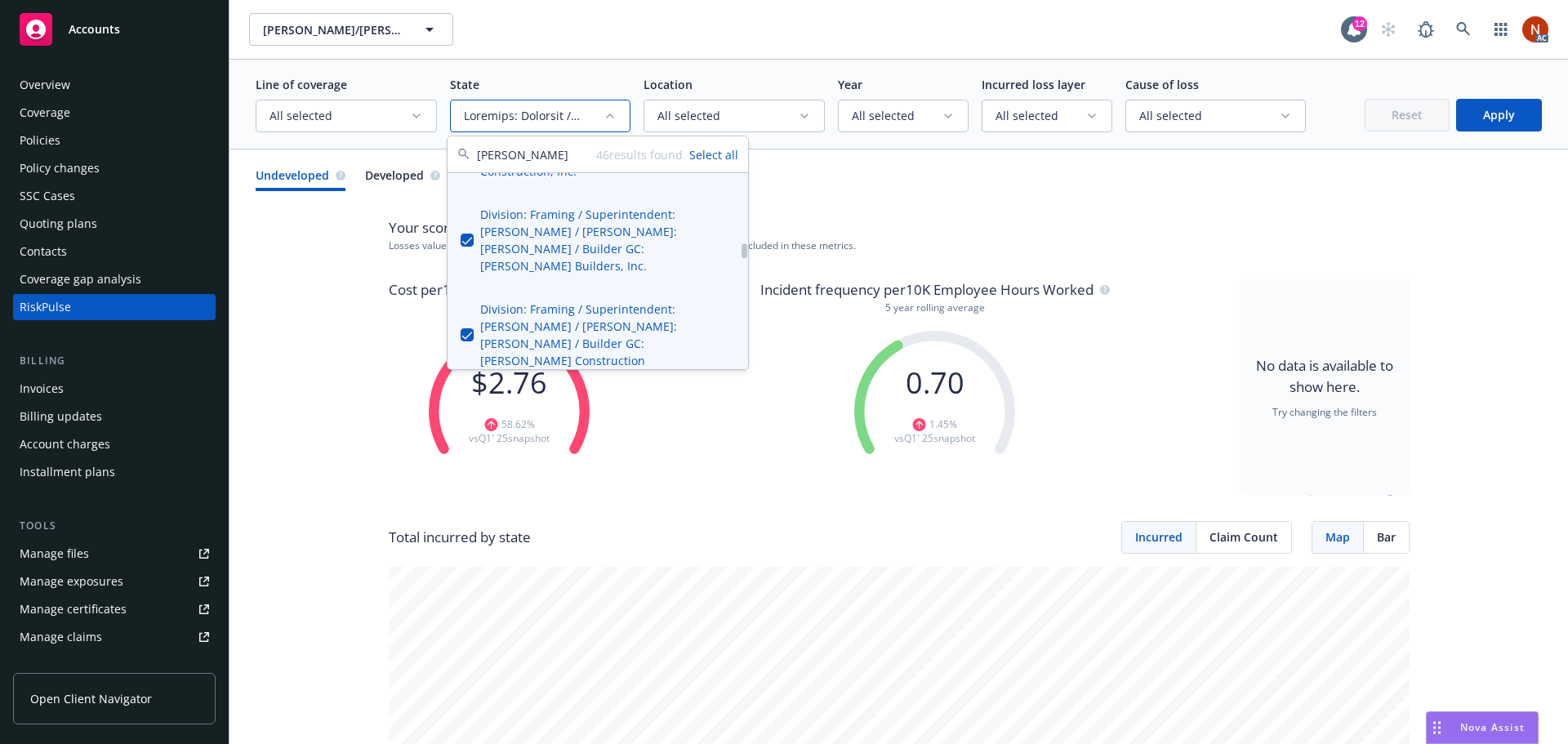
click at [472, 544] on button "Suggestions" at bounding box center [466, 550] width 13 height 13
click at [469, 656] on button "Suggestions" at bounding box center [466, 662] width 13 height 13
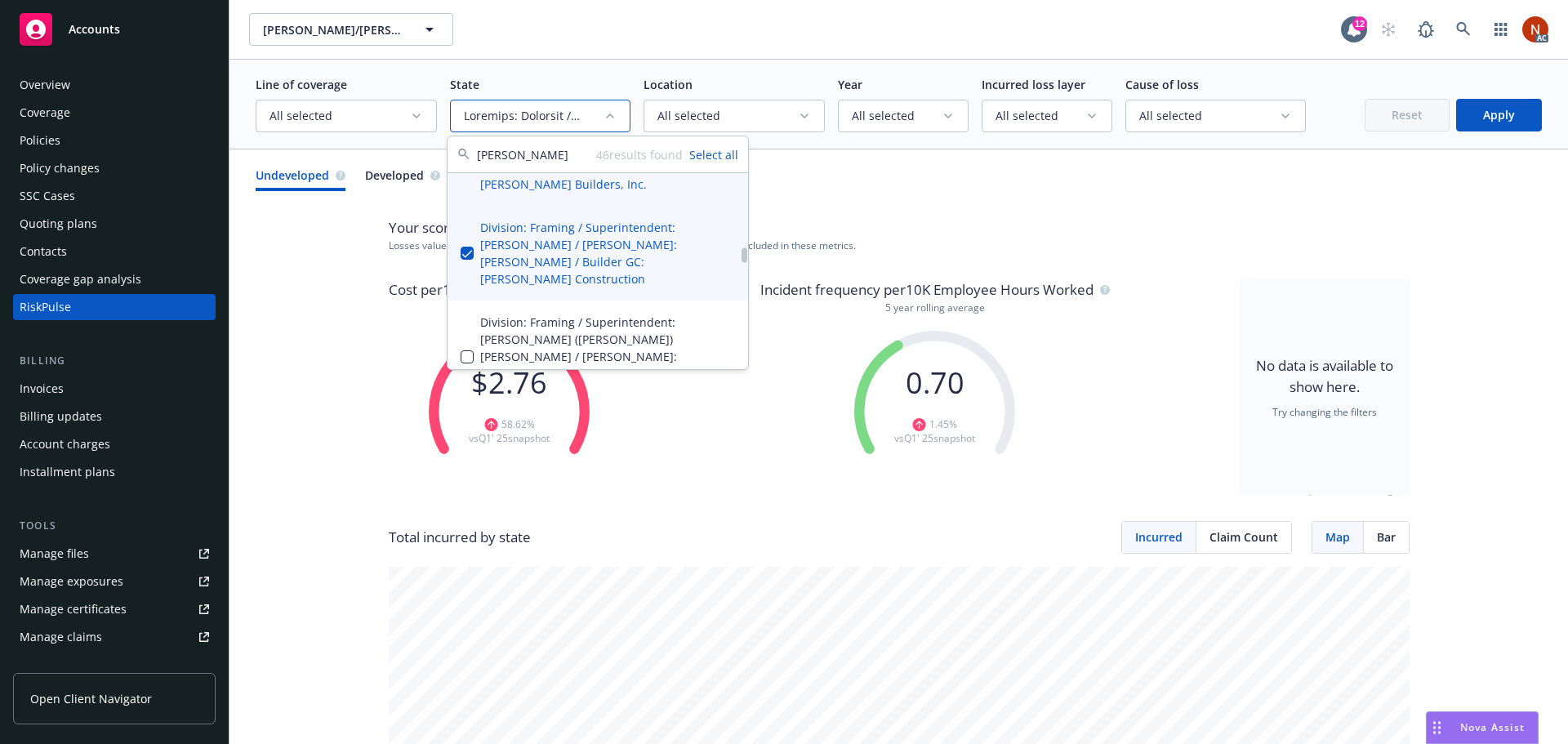
click at [469, 687] on button "Suggestions" at bounding box center [466, 692] width 13 height 13
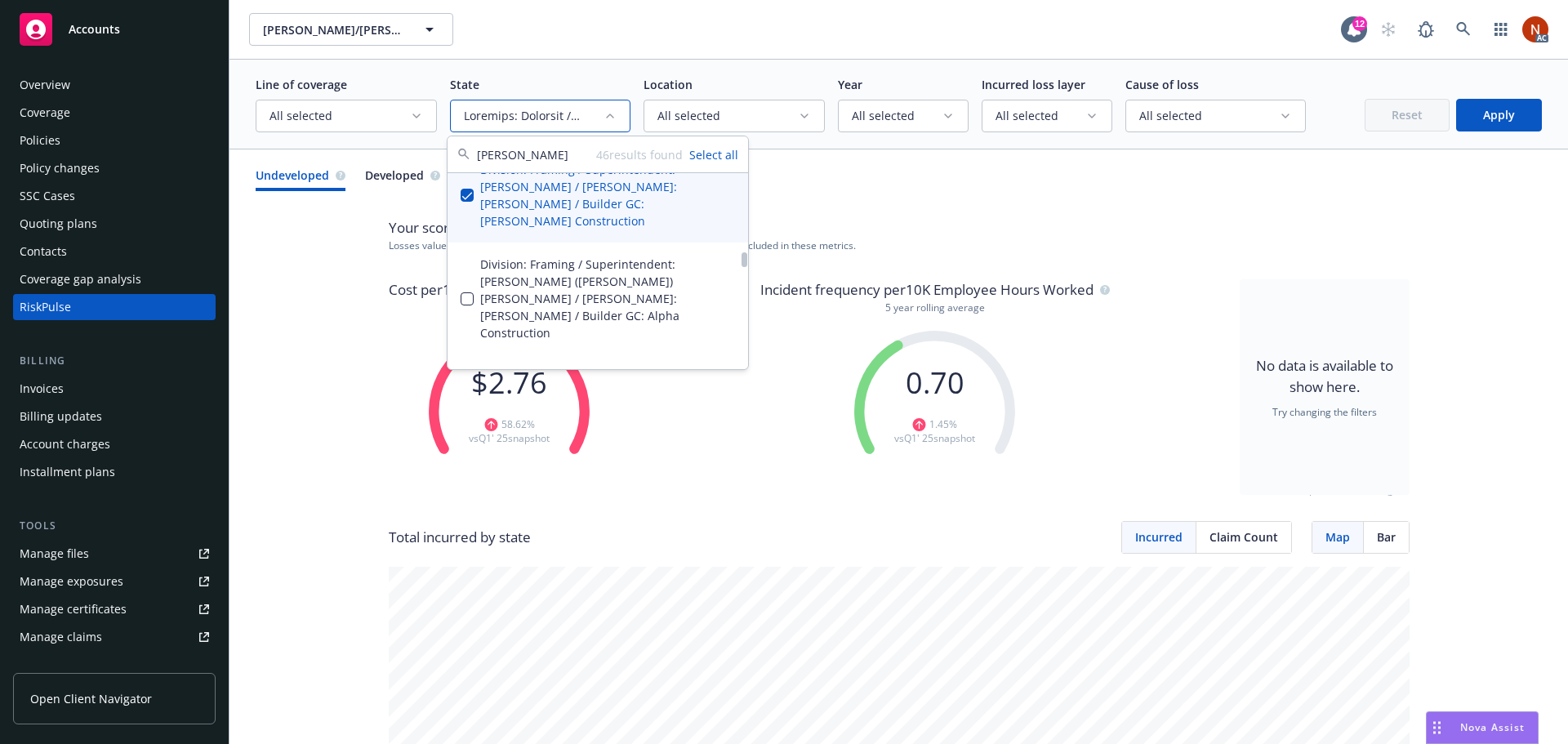
scroll to position [1470, 0]
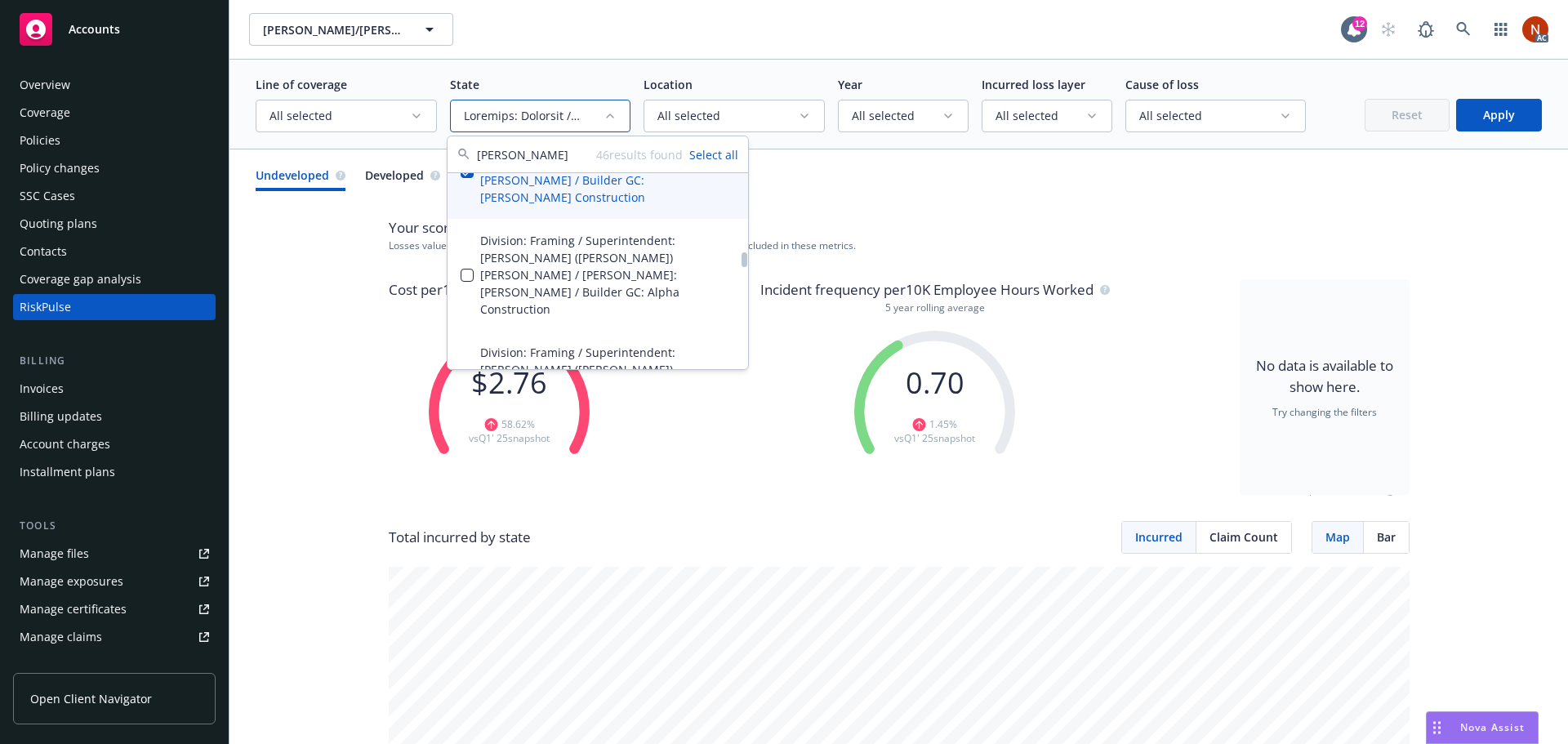
click at [469, 717] on button "Suggestions" at bounding box center [466, 723] width 13 height 13
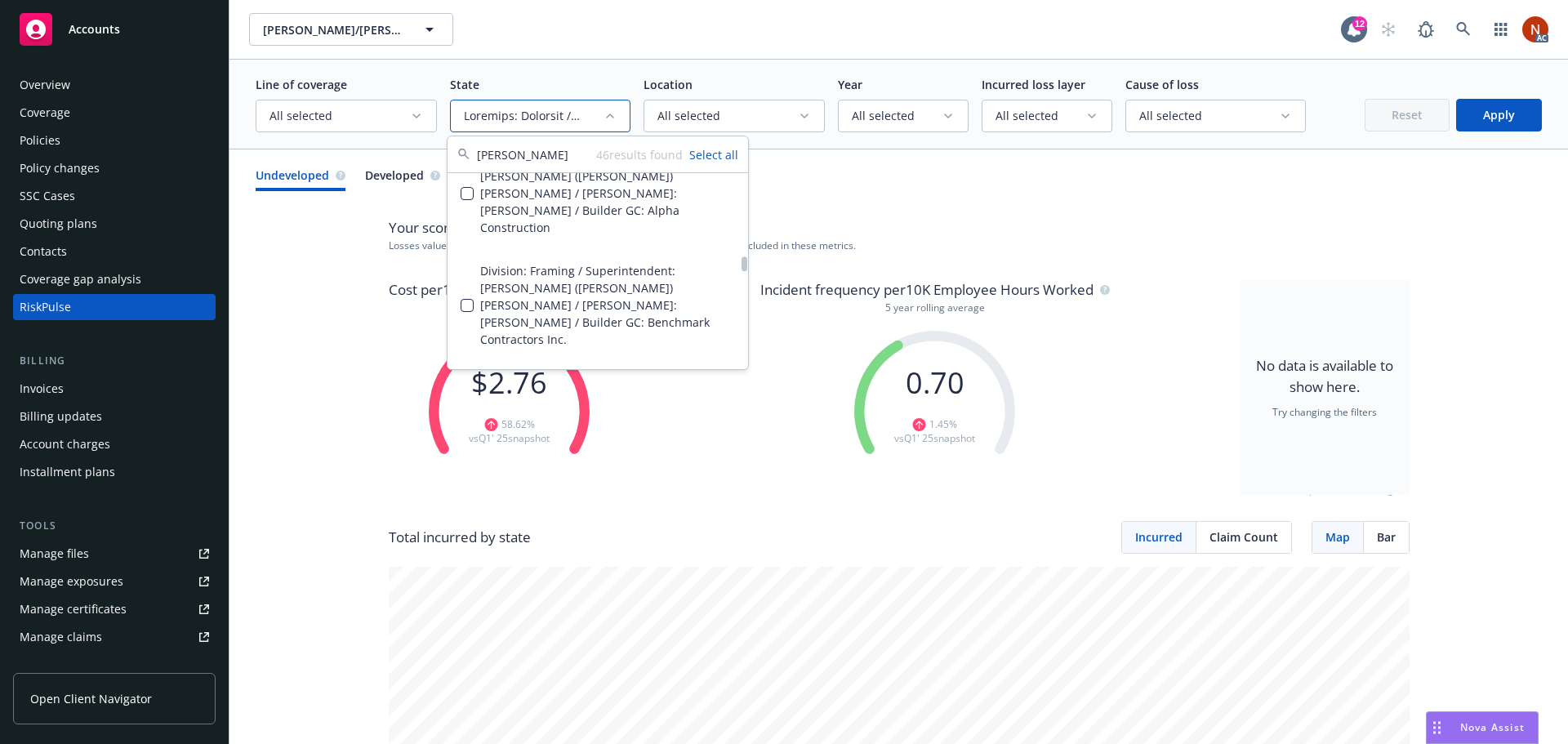
click at [466, 743] on button "Suggestions" at bounding box center [466, 753] width 13 height 13
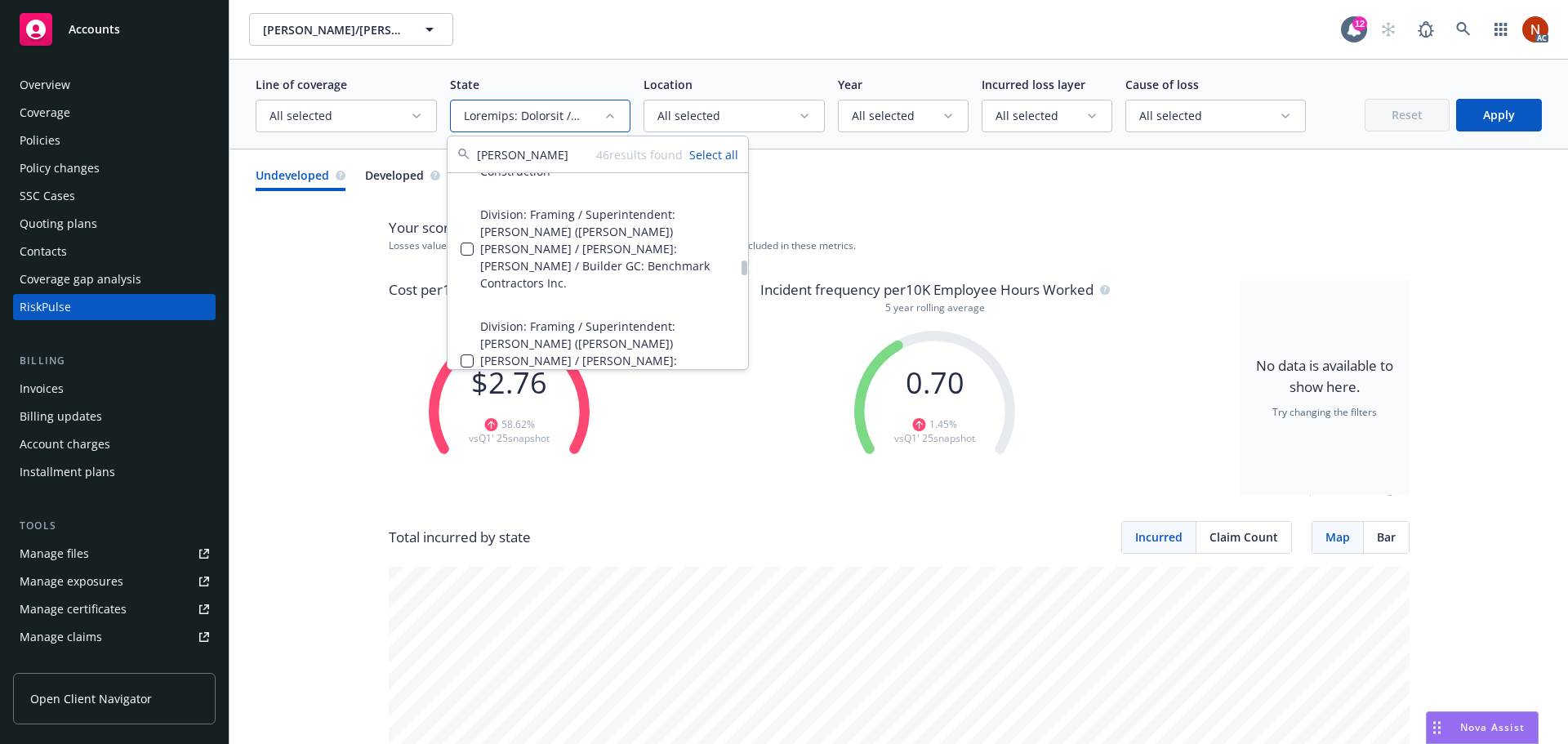
scroll to position [1634, 0]
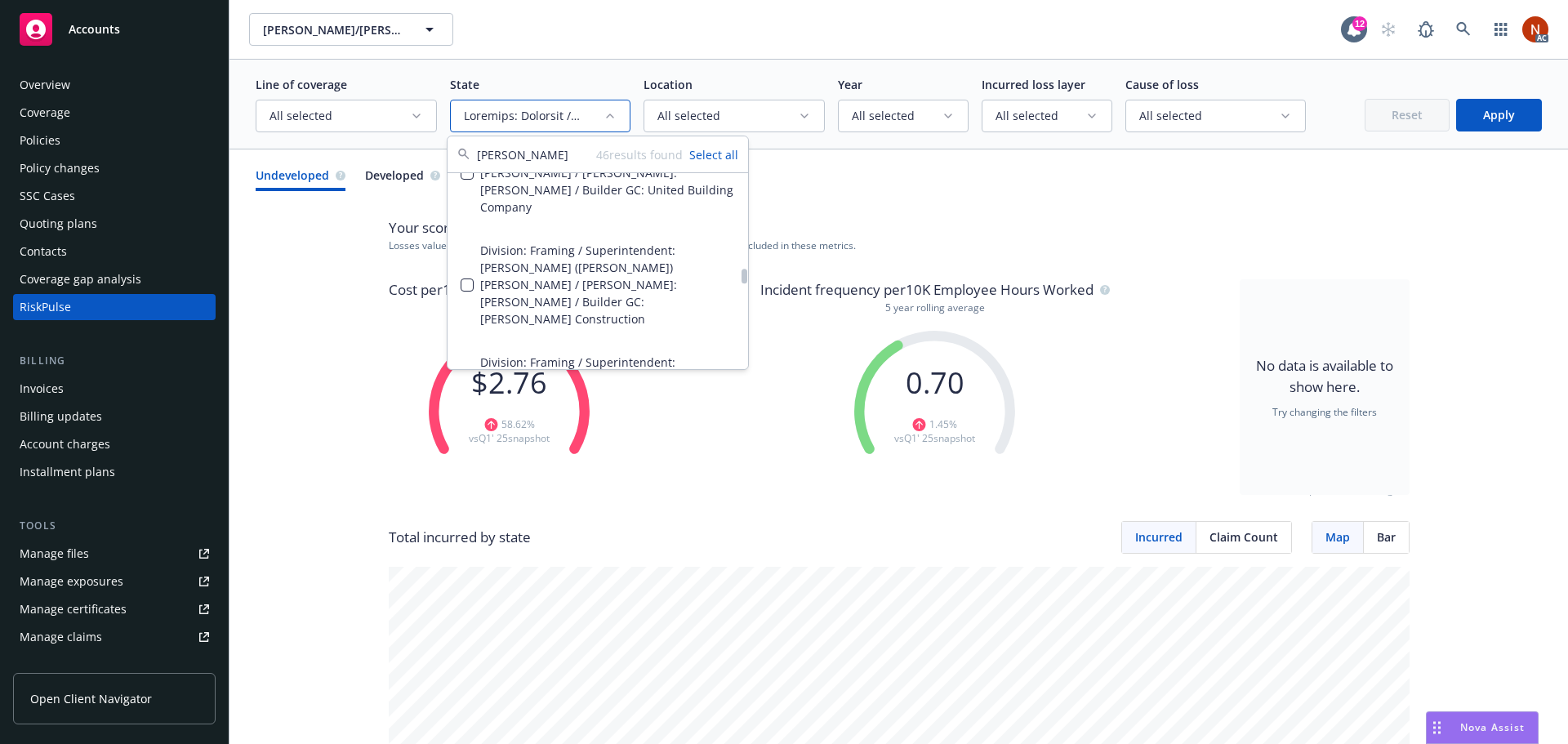
scroll to position [1798, 0]
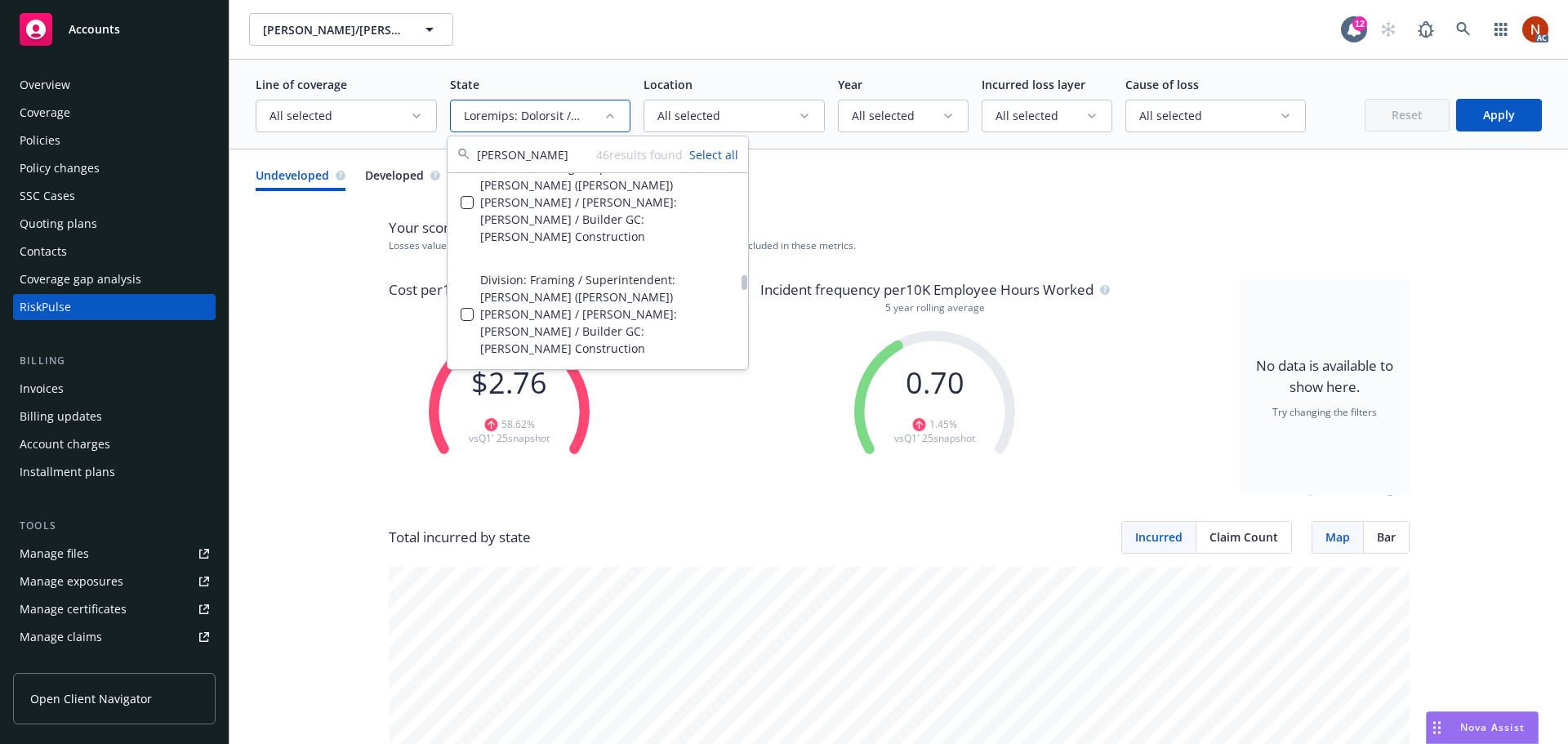
scroll to position [1960, 0]
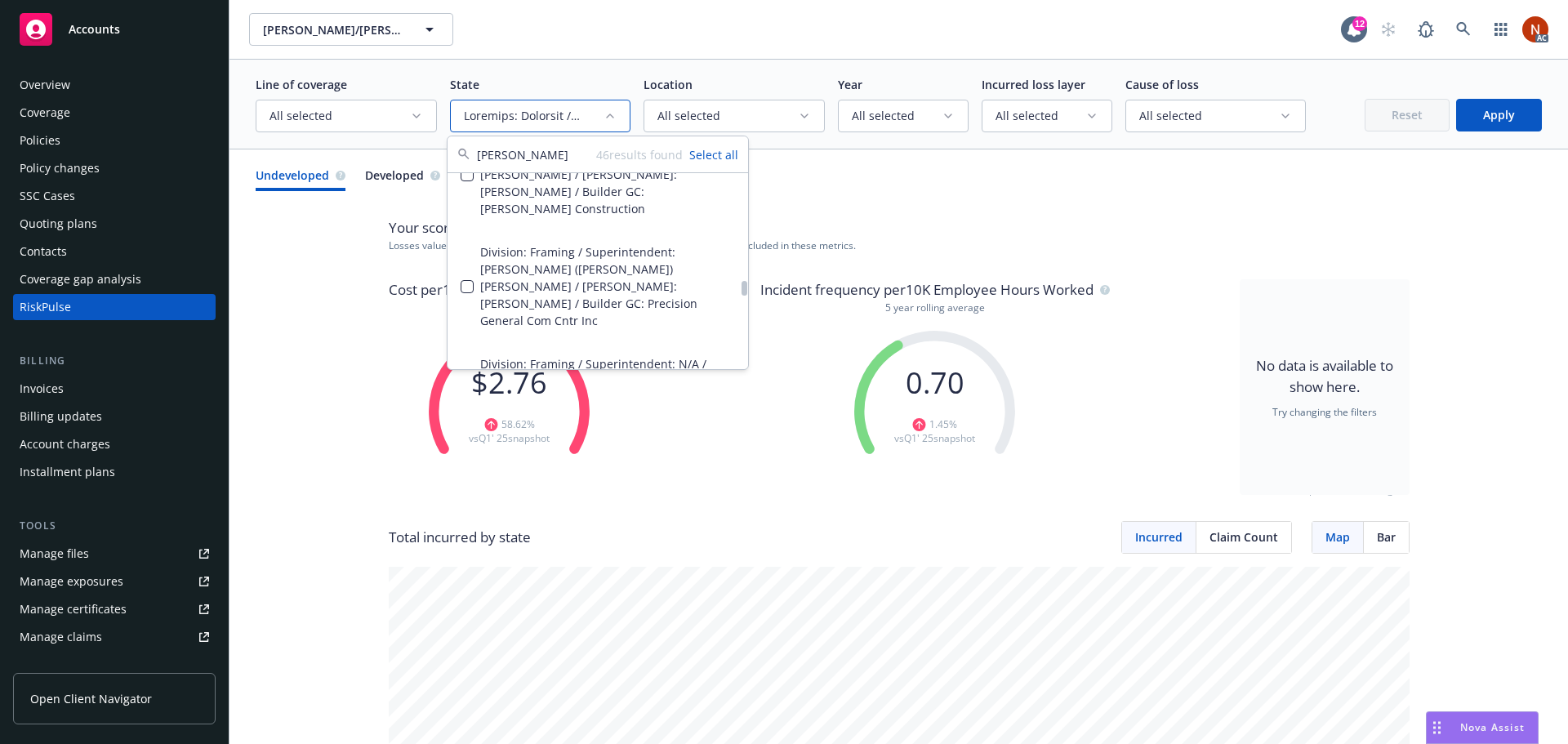
scroll to position [2042, 0]
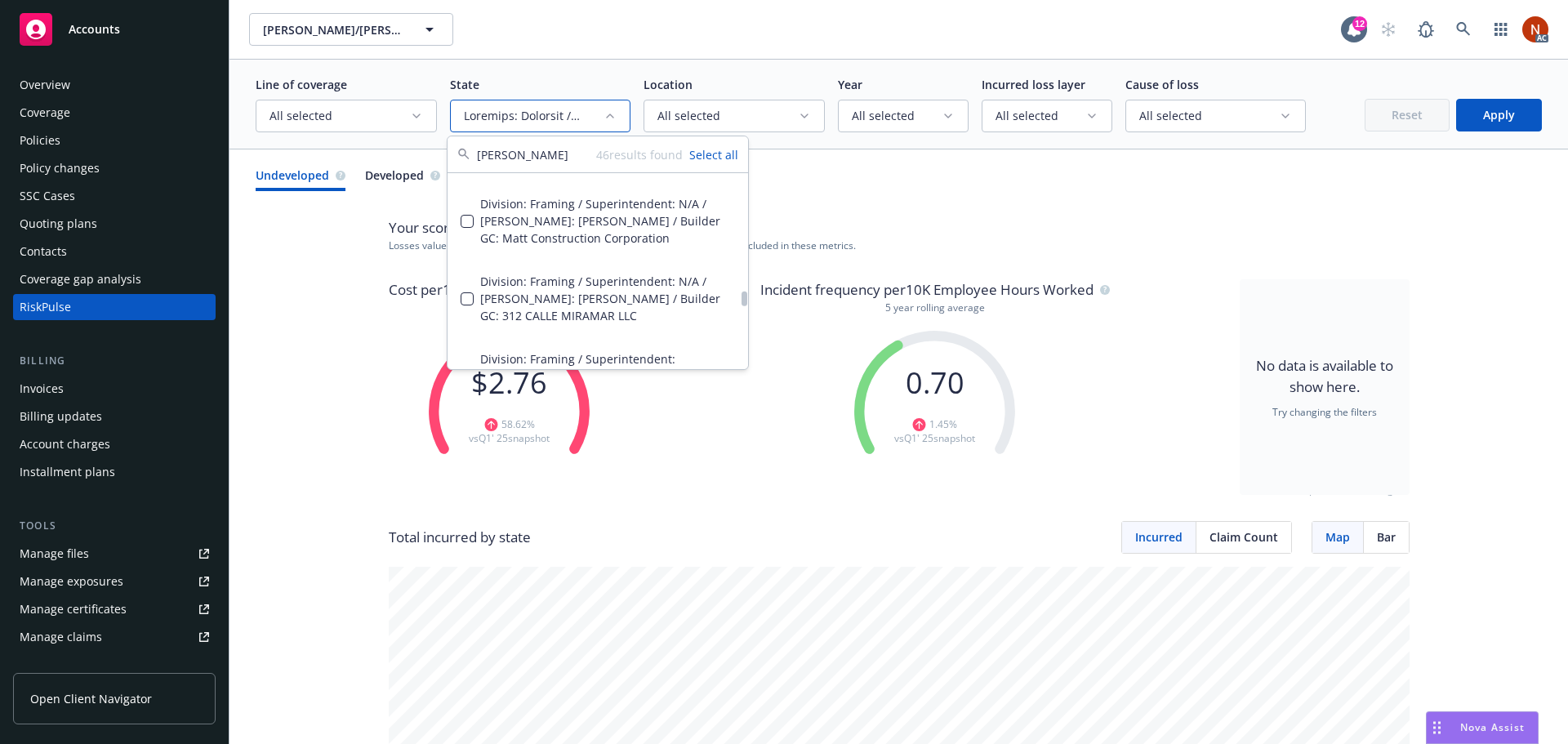
scroll to position [2206, 0]
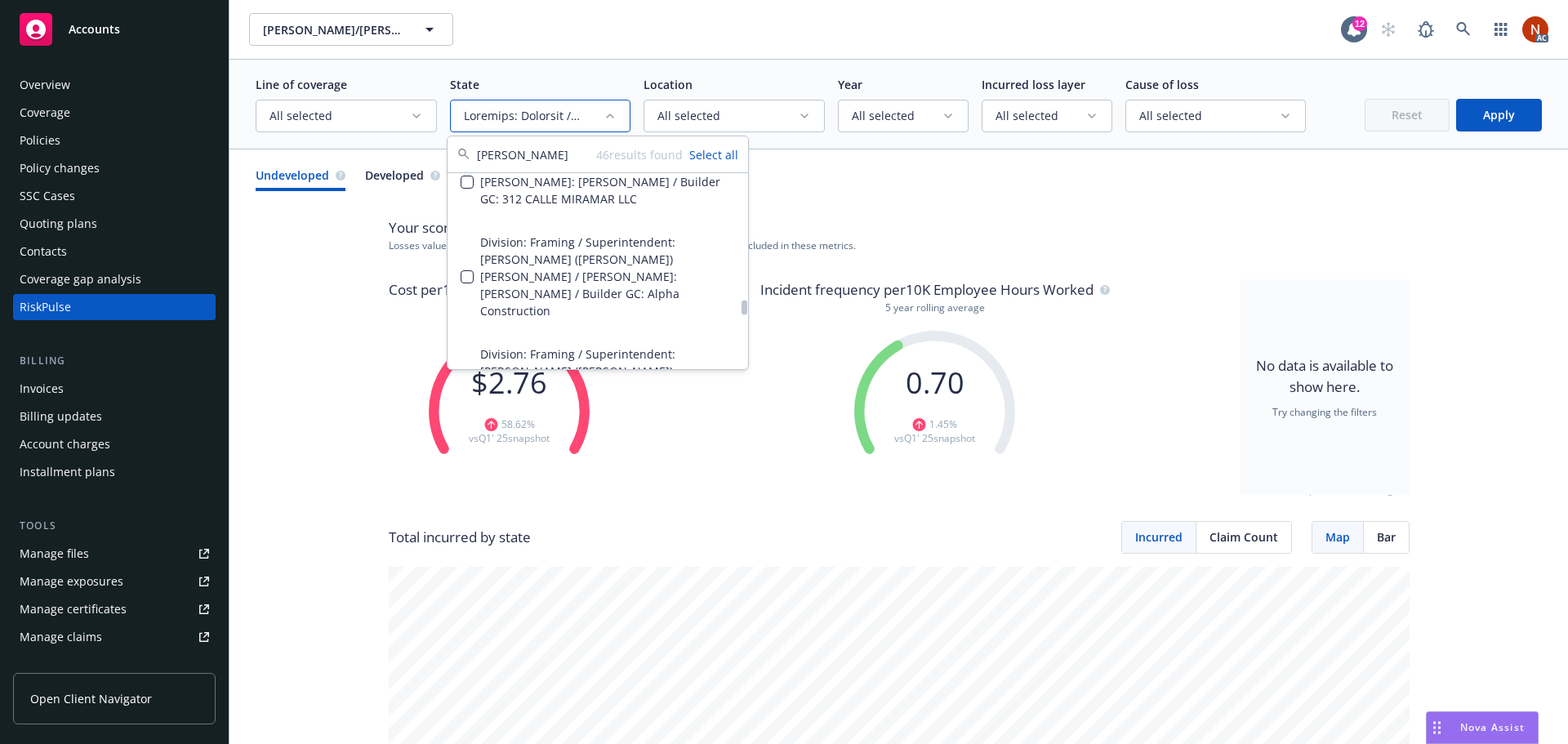
scroll to position [2369, 0]
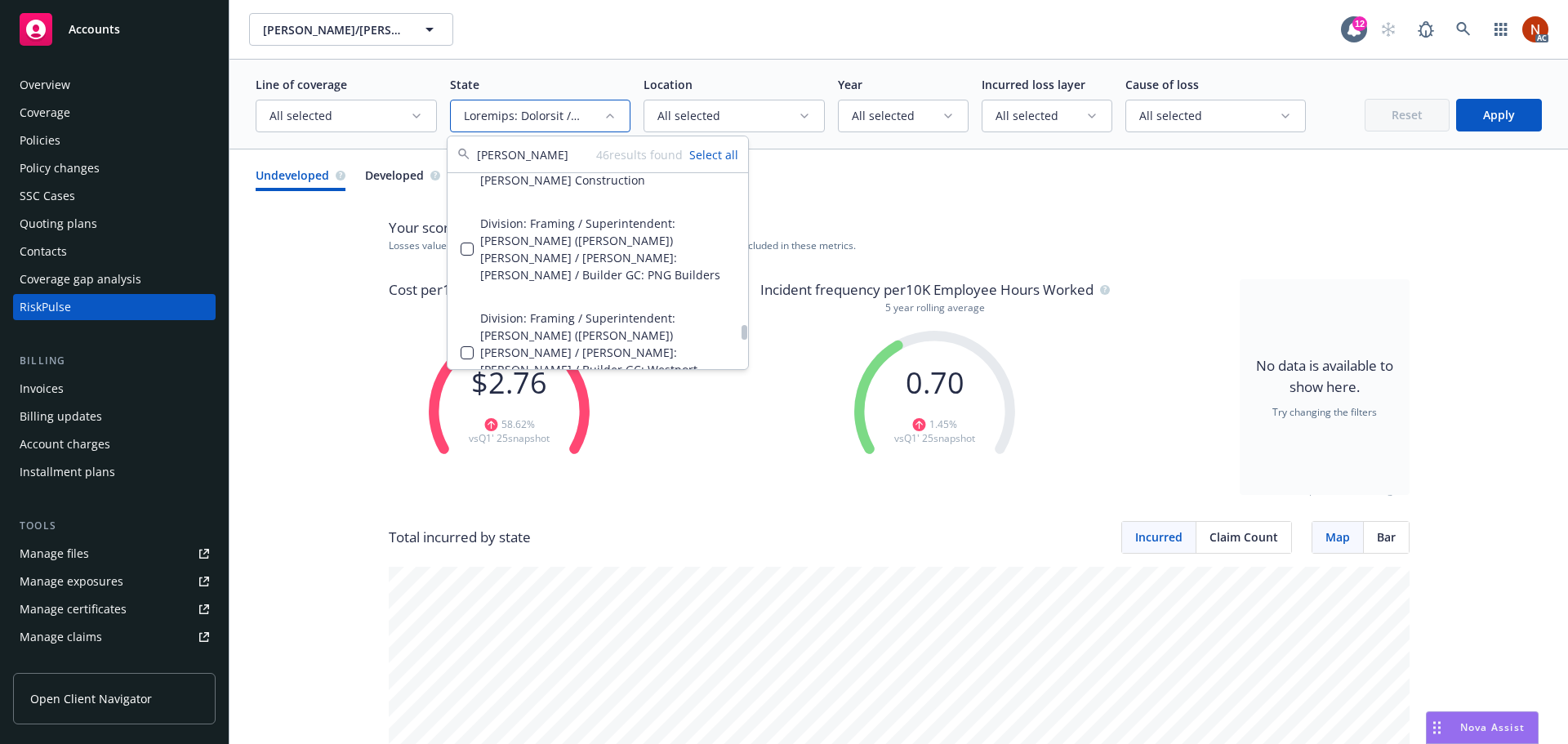
scroll to position [2859, 0]
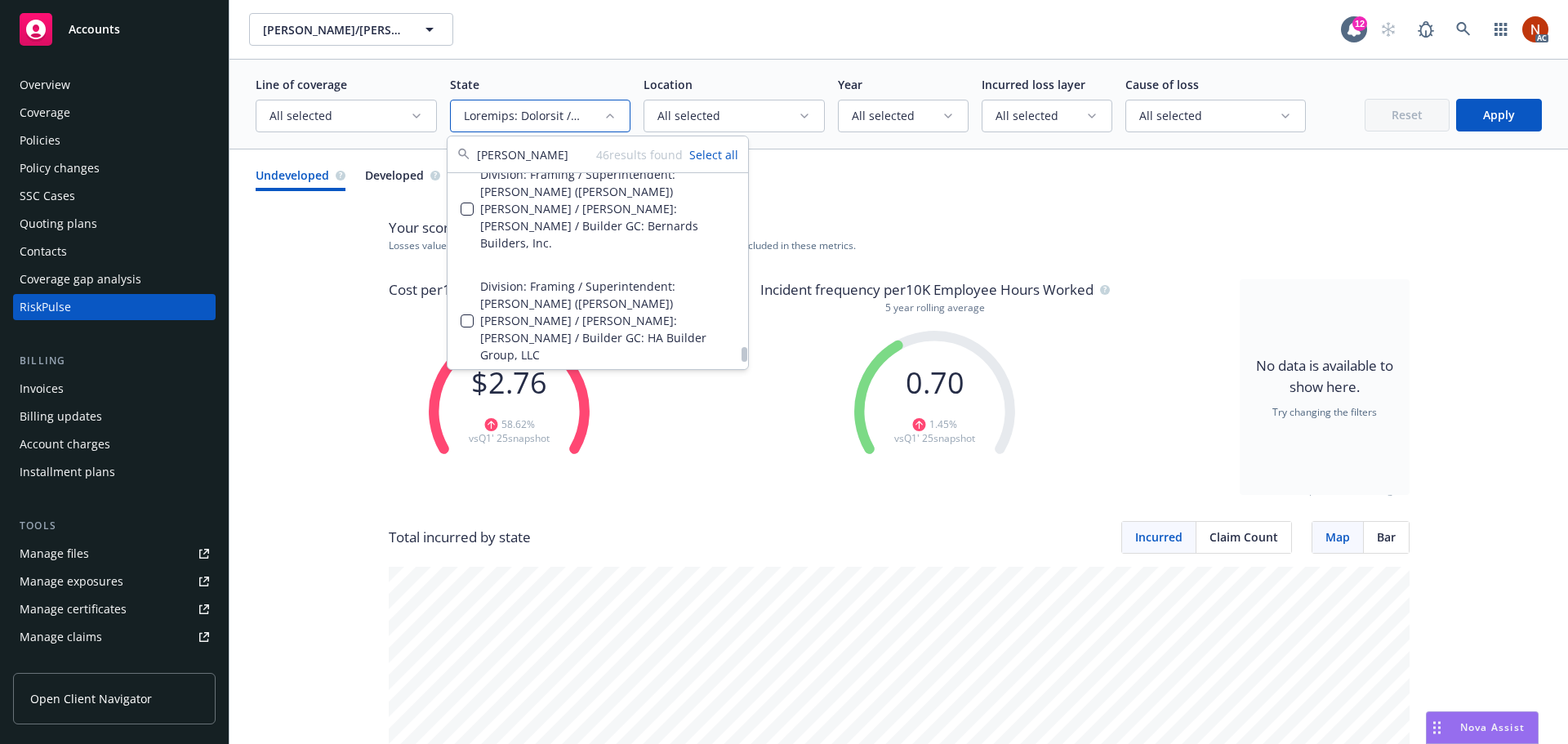
scroll to position [3268, 0]
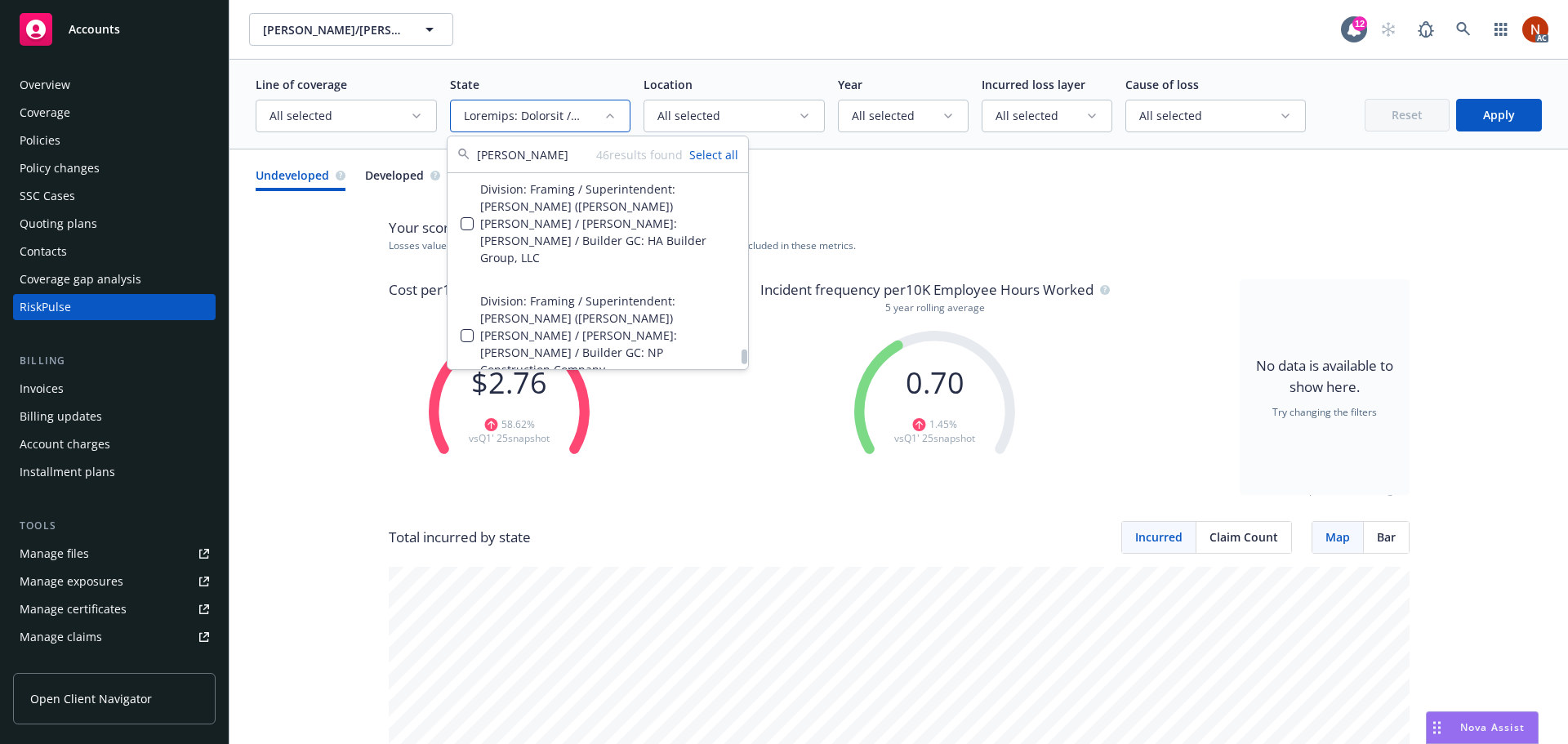
scroll to position [3374, 0]
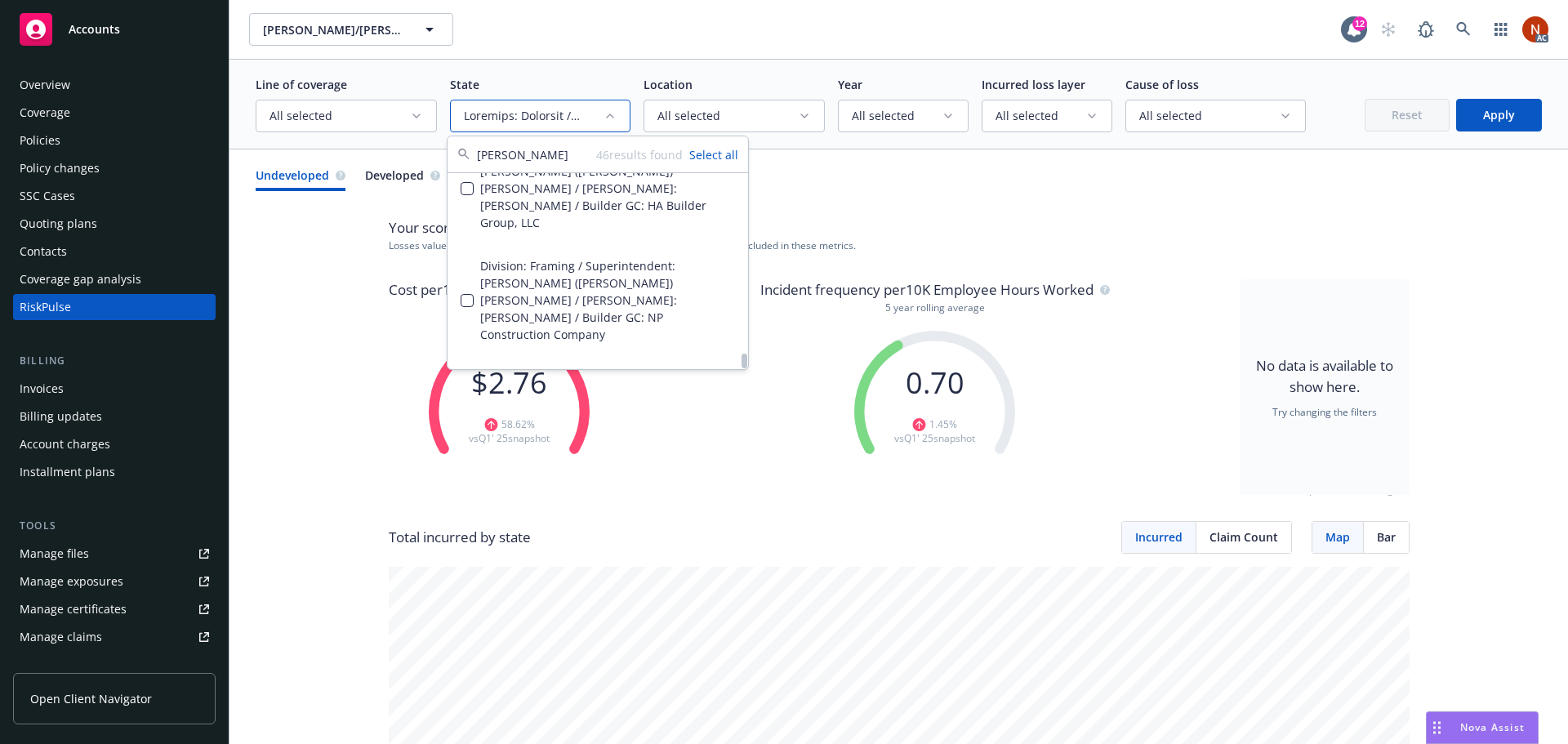
click at [1470, 118] on button "Apply" at bounding box center [1499, 116] width 86 height 33
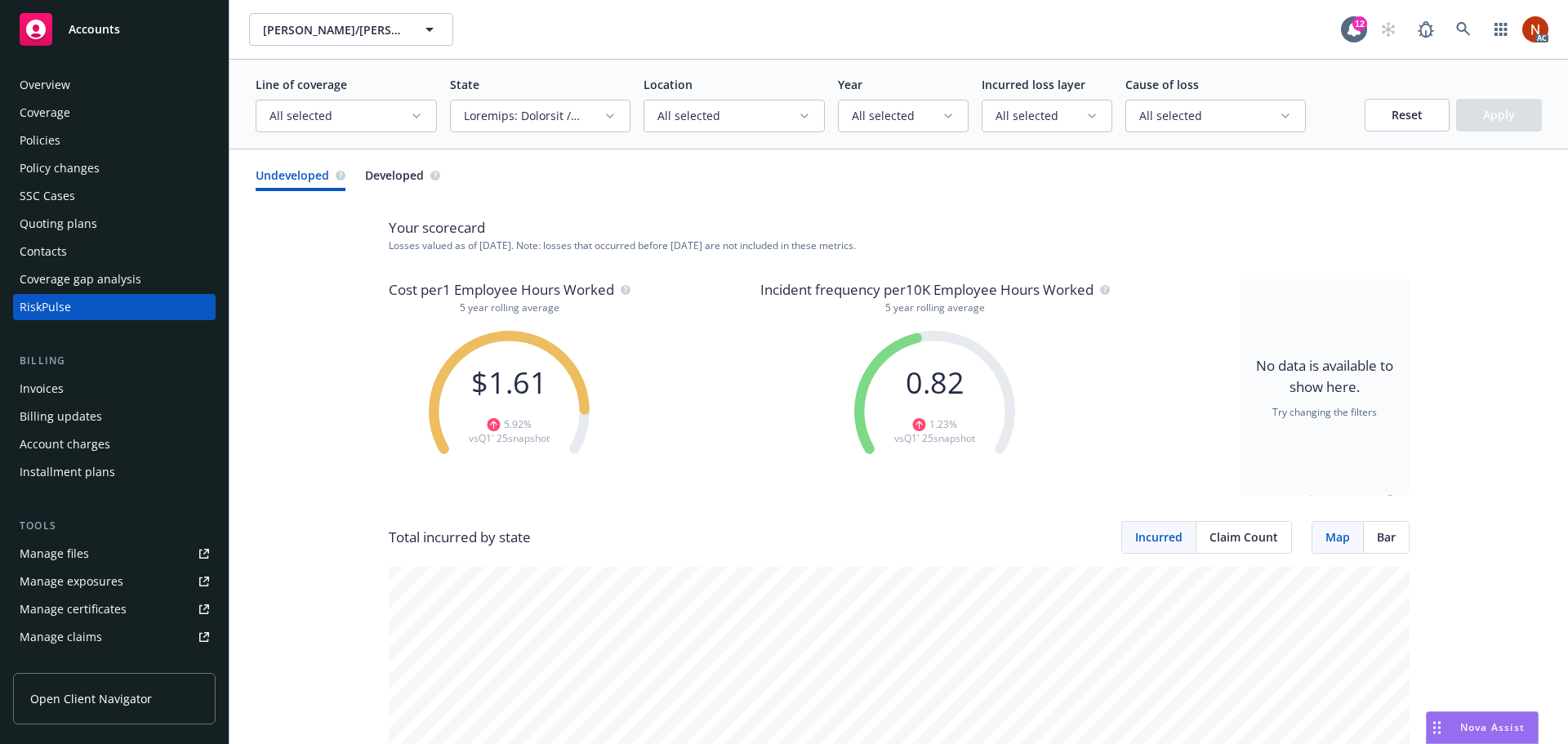
click at [1384, 543] on span "Bar" at bounding box center [1385, 538] width 18 height 18
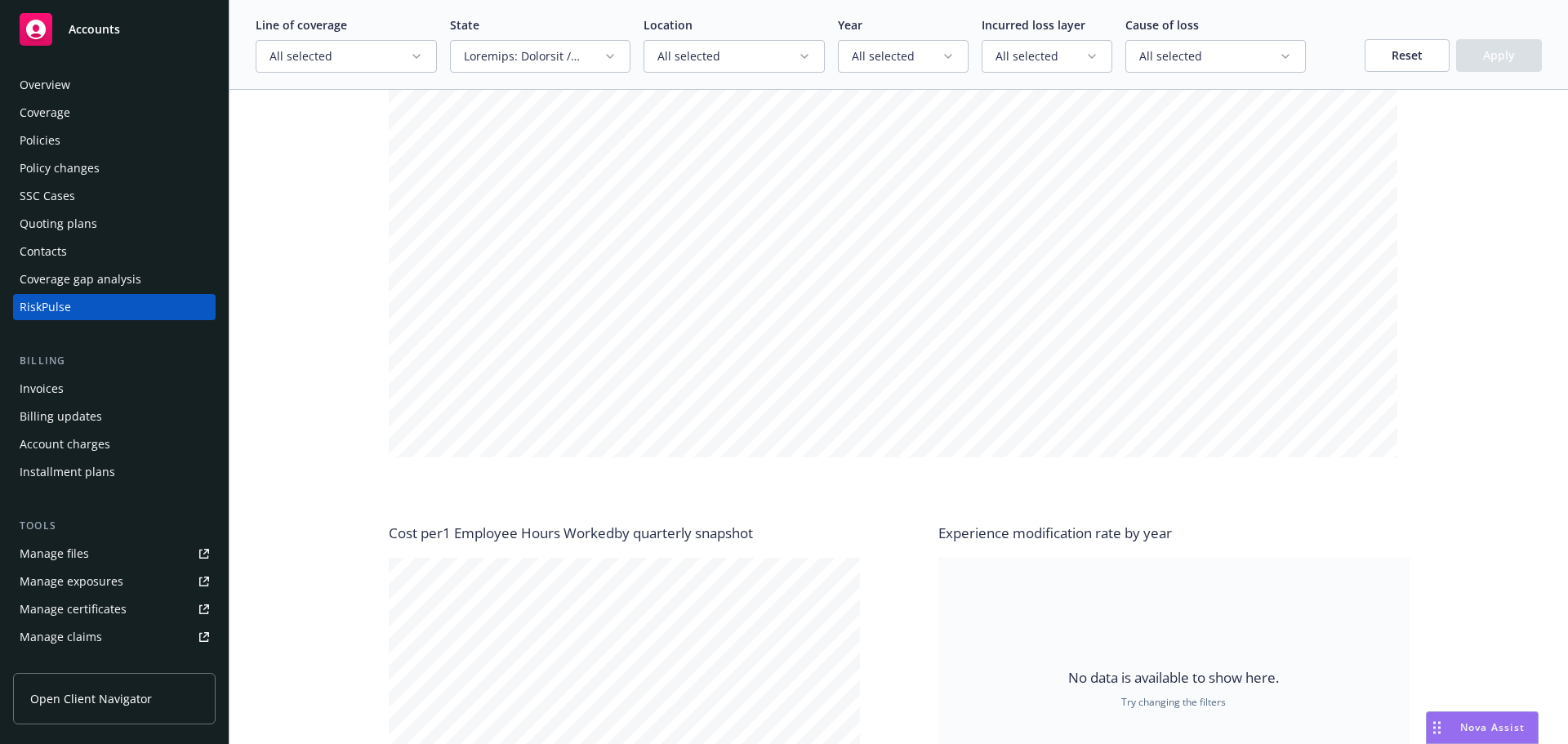
scroll to position [817, 0]
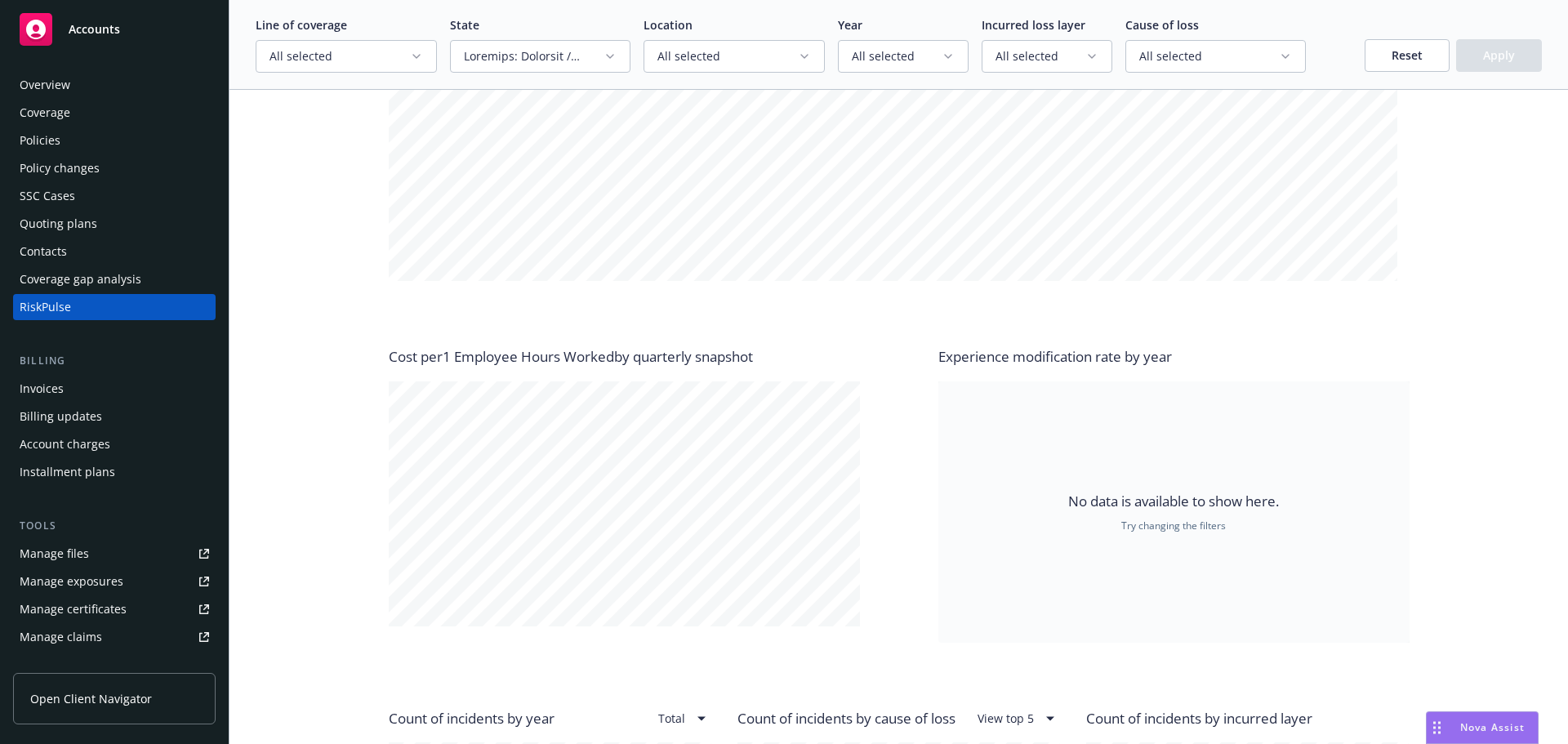
click at [1393, 46] on button "Reset" at bounding box center [1406, 56] width 85 height 33
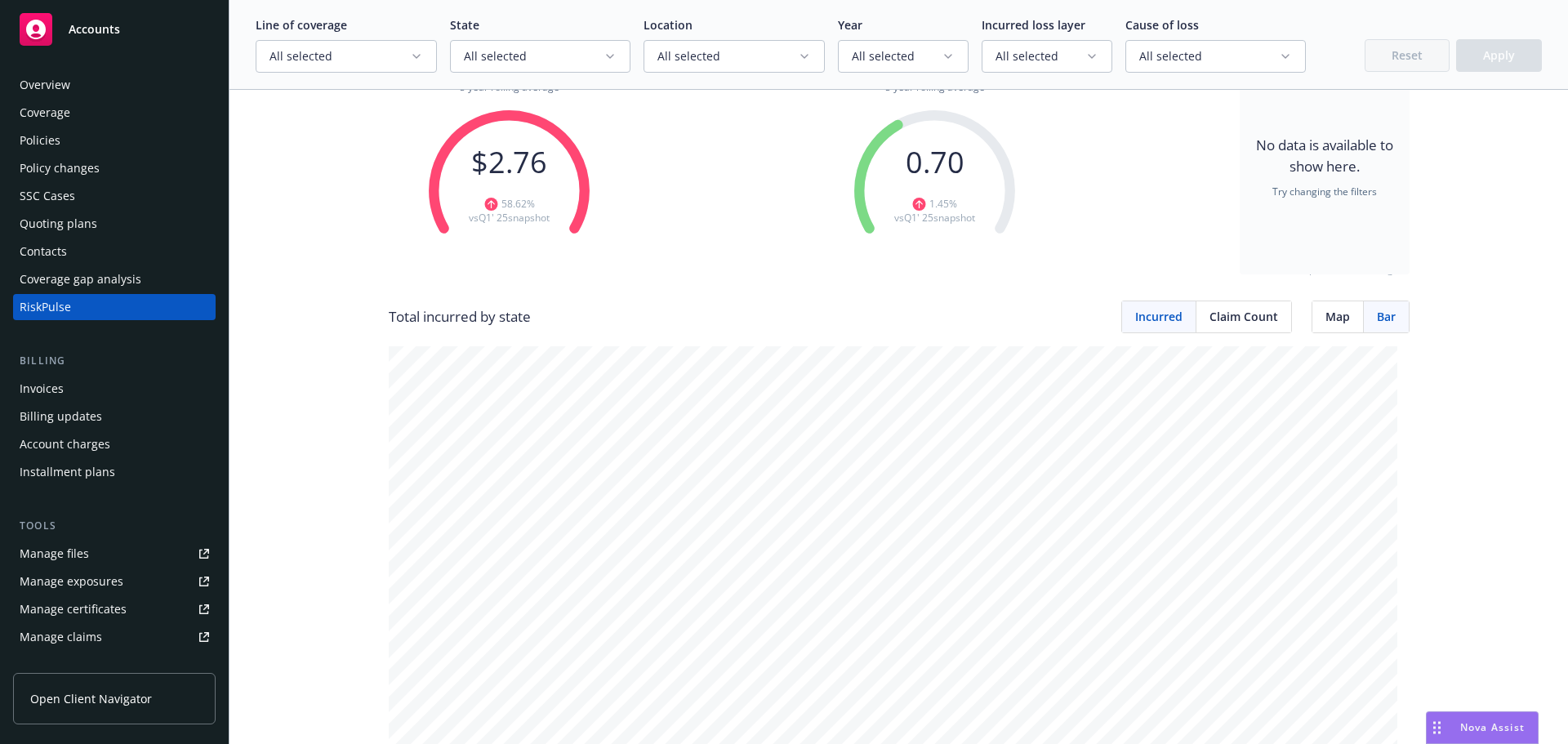
scroll to position [0, 0]
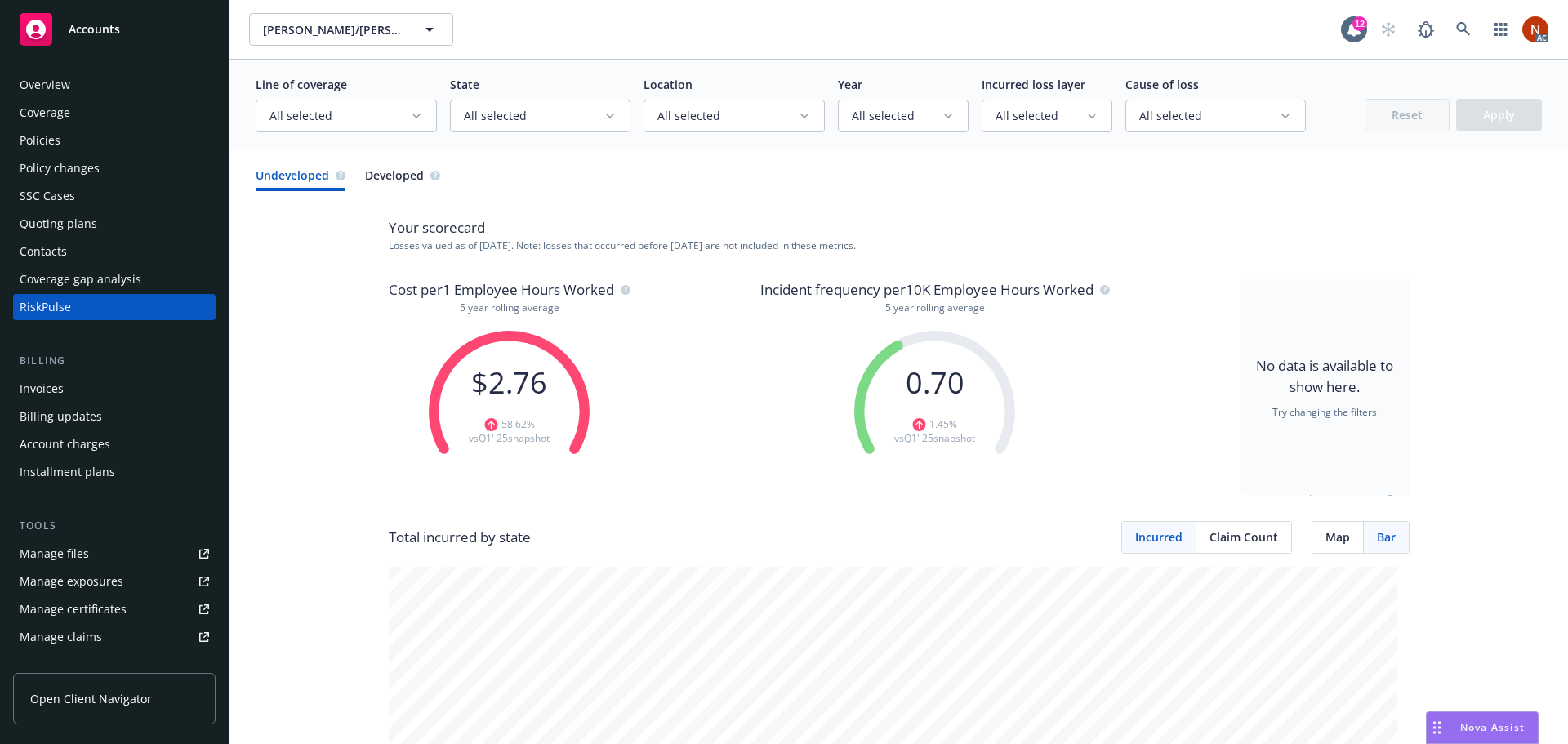
click at [393, 116] on span "All selected" at bounding box center [340, 116] width 140 height 17
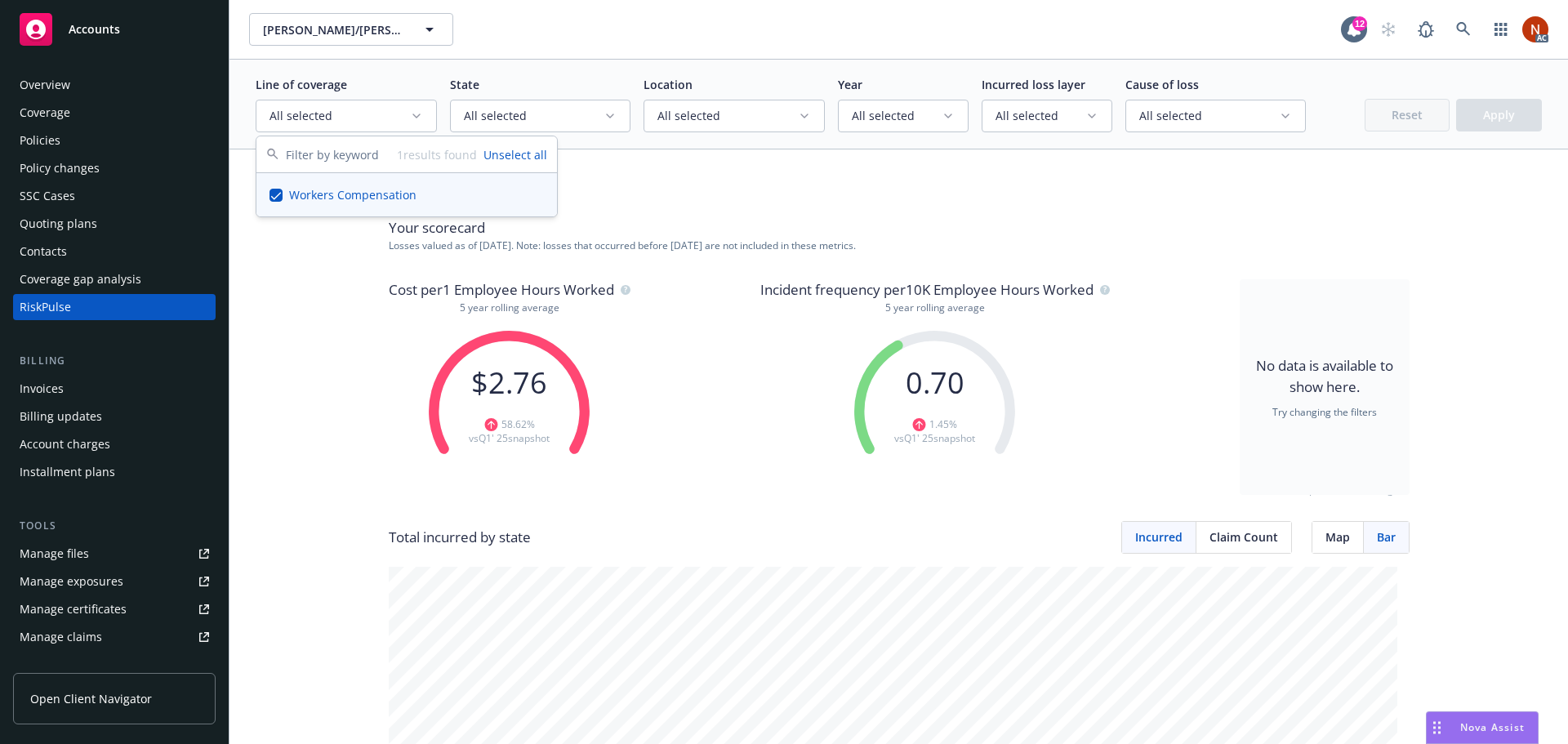
click at [433, 84] on p "Line of coverage" at bounding box center [346, 85] width 181 height 18
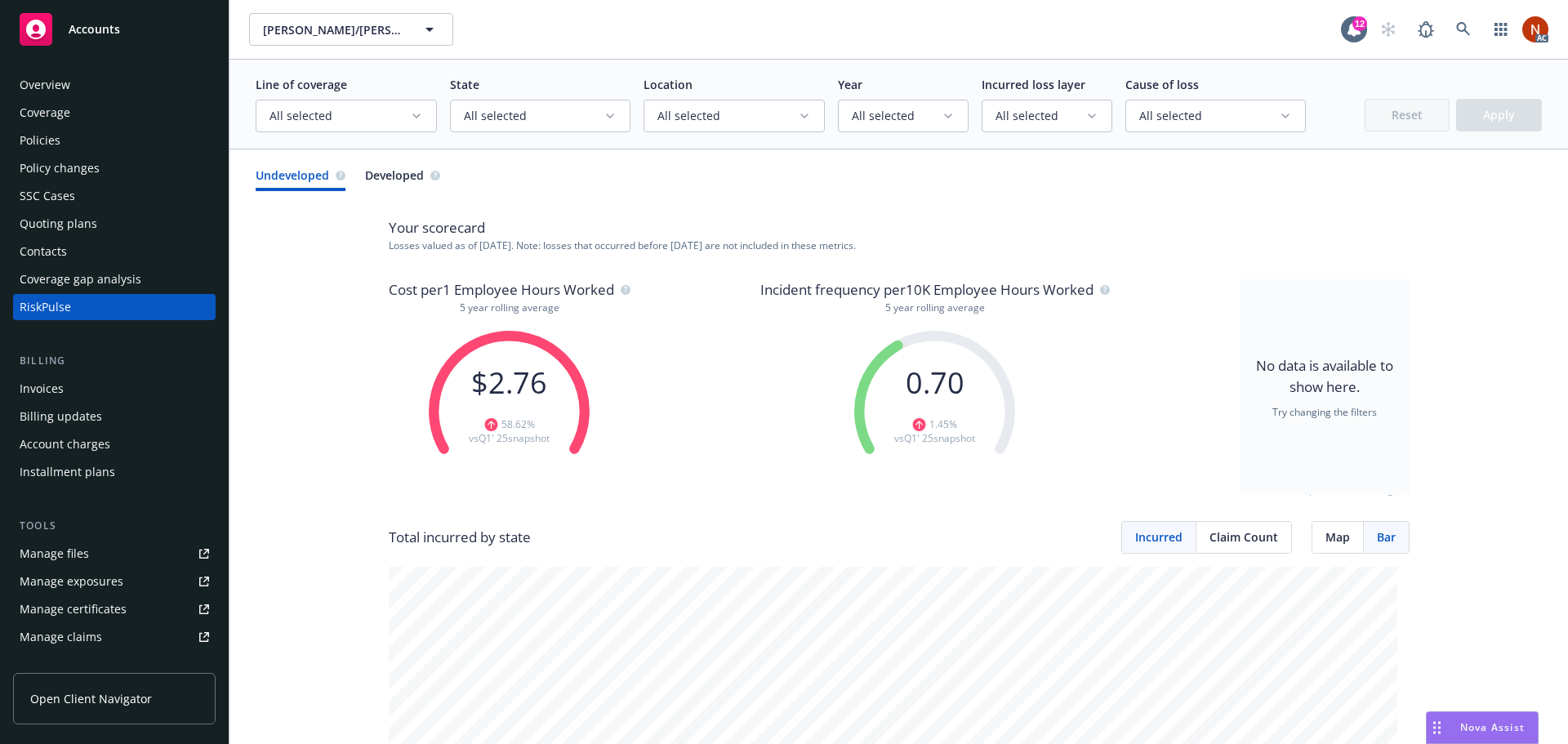
click at [582, 119] on span "All selected" at bounding box center [534, 116] width 140 height 17
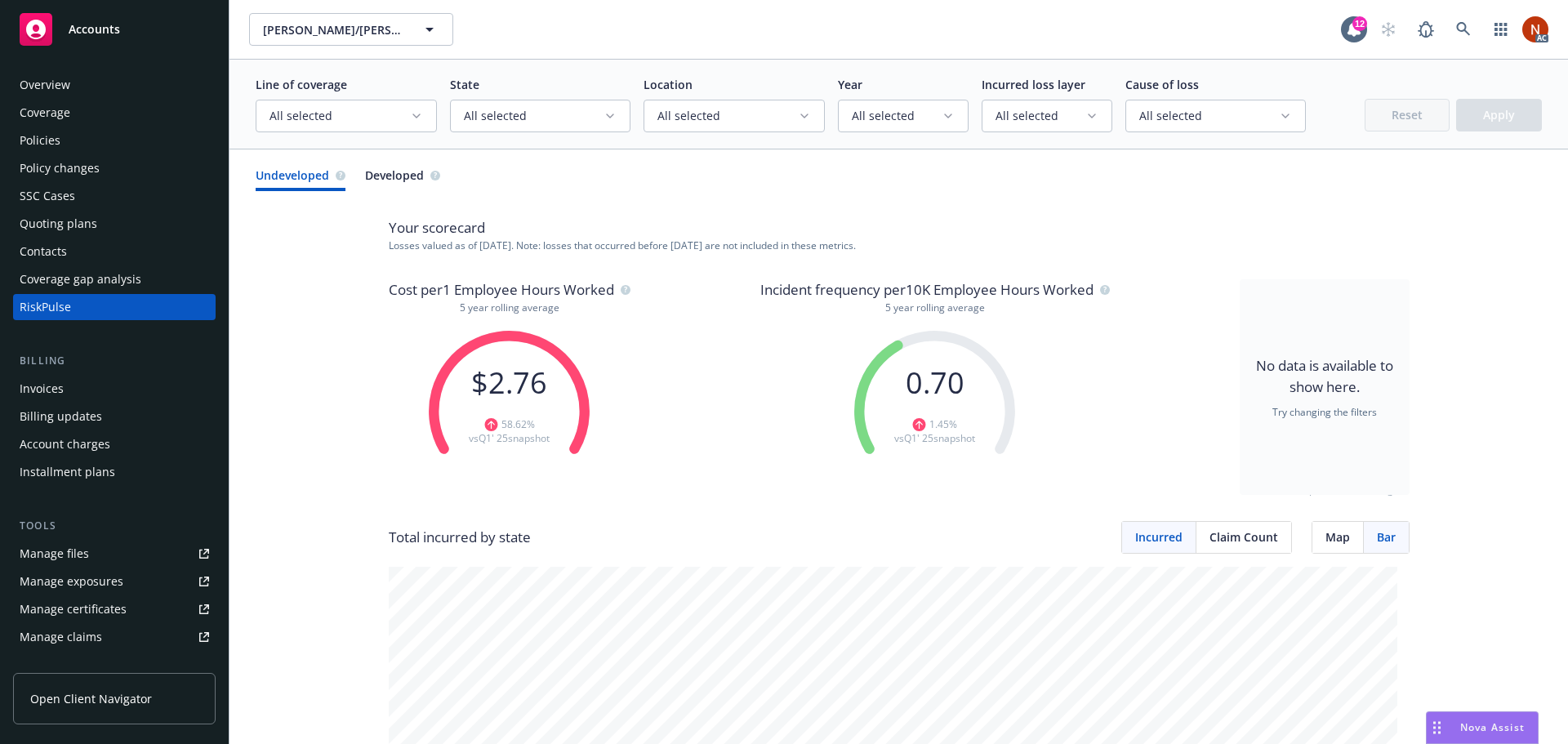
click at [1402, 107] on div "Reset Apply" at bounding box center [1430, 116] width 223 height 33
click at [84, 700] on span "Open Client Navigator" at bounding box center [91, 699] width 122 height 18
